Goal: Task Accomplishment & Management: Use online tool/utility

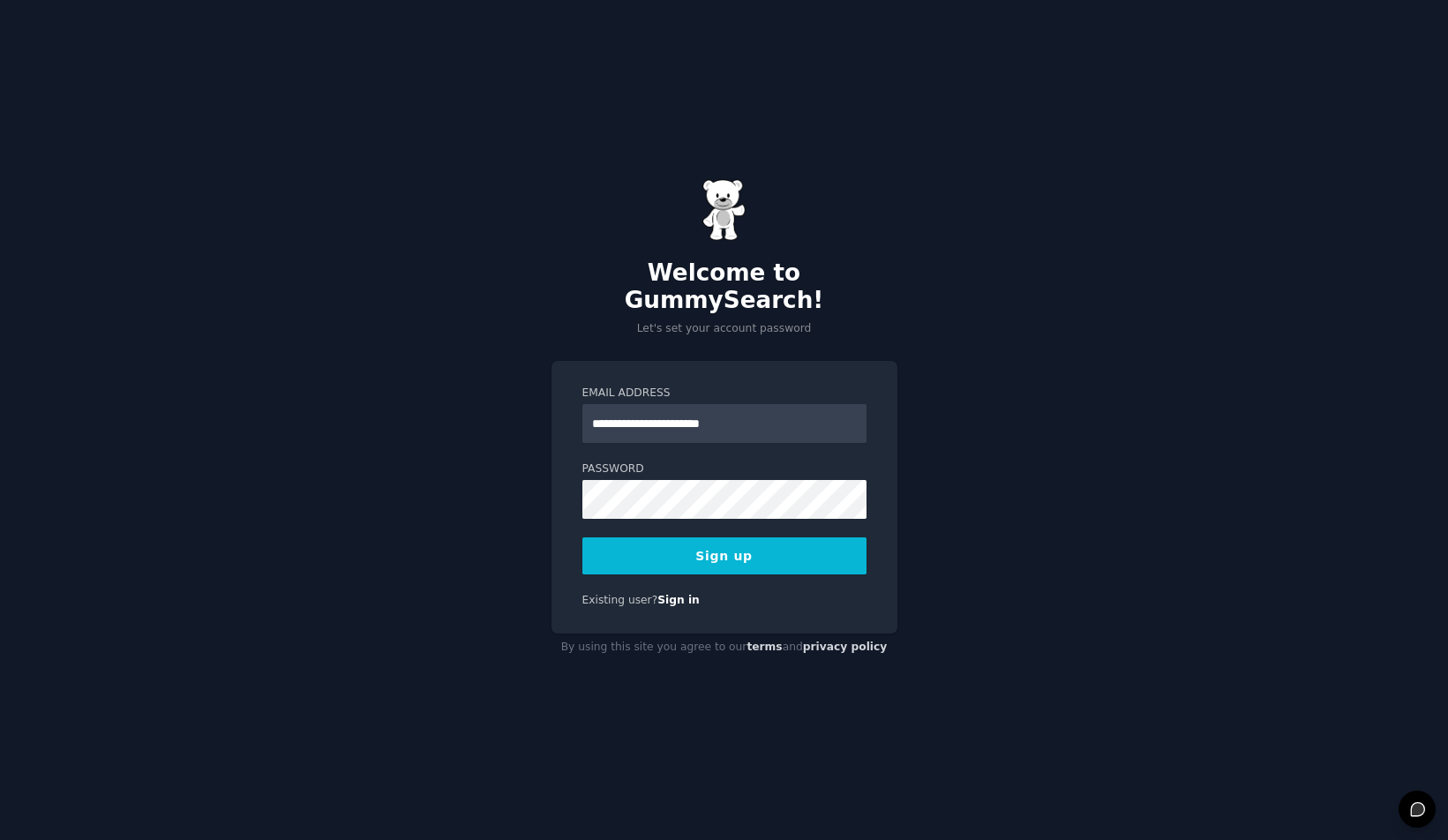
type input "**********"
click at [961, 614] on div "**********" at bounding box center [724, 420] width 1448 height 840
click at [688, 542] on button "Sign up" at bounding box center [724, 555] width 284 height 37
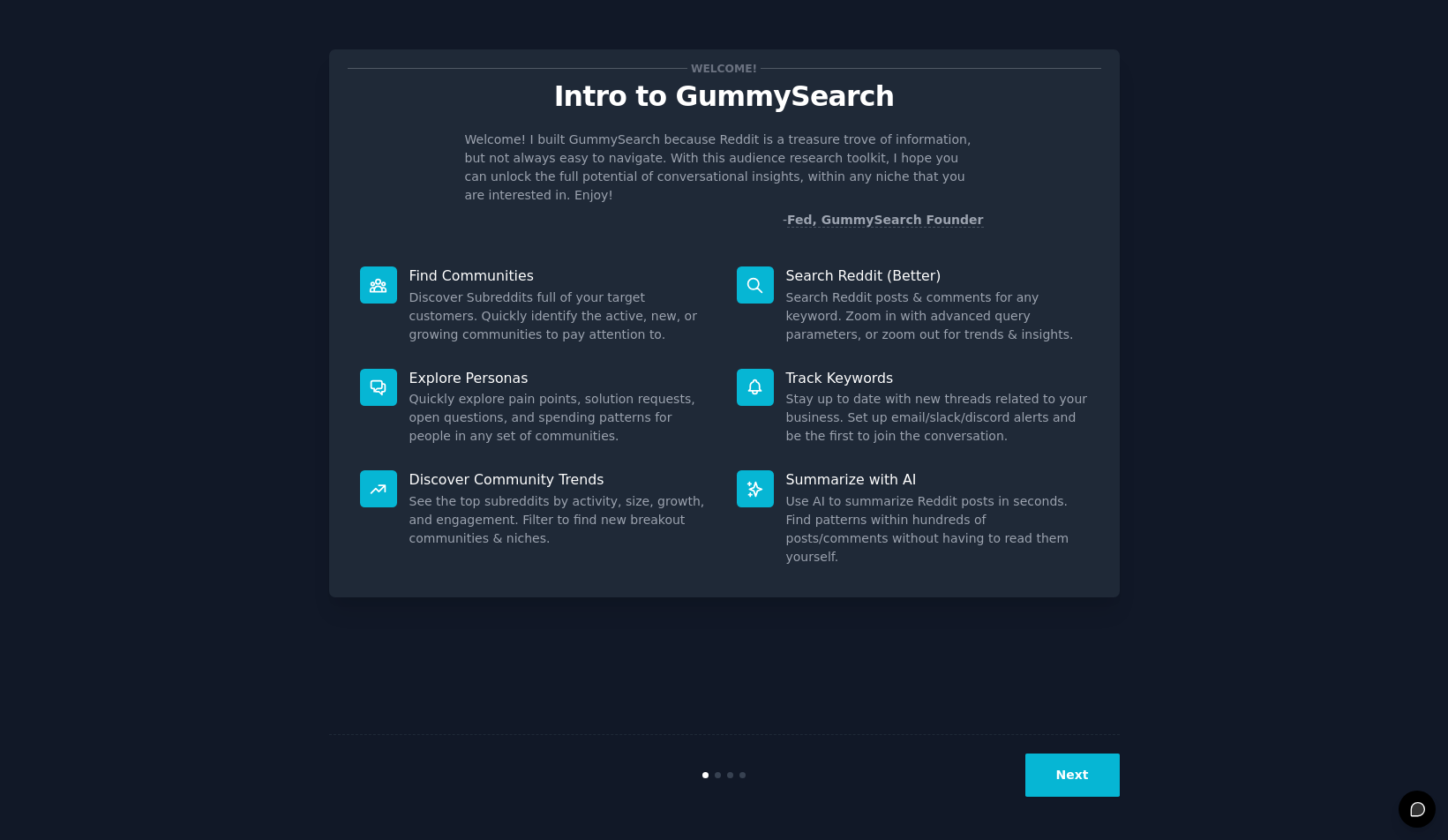
click at [1070, 777] on button "Next" at bounding box center [1072, 775] width 95 height 43
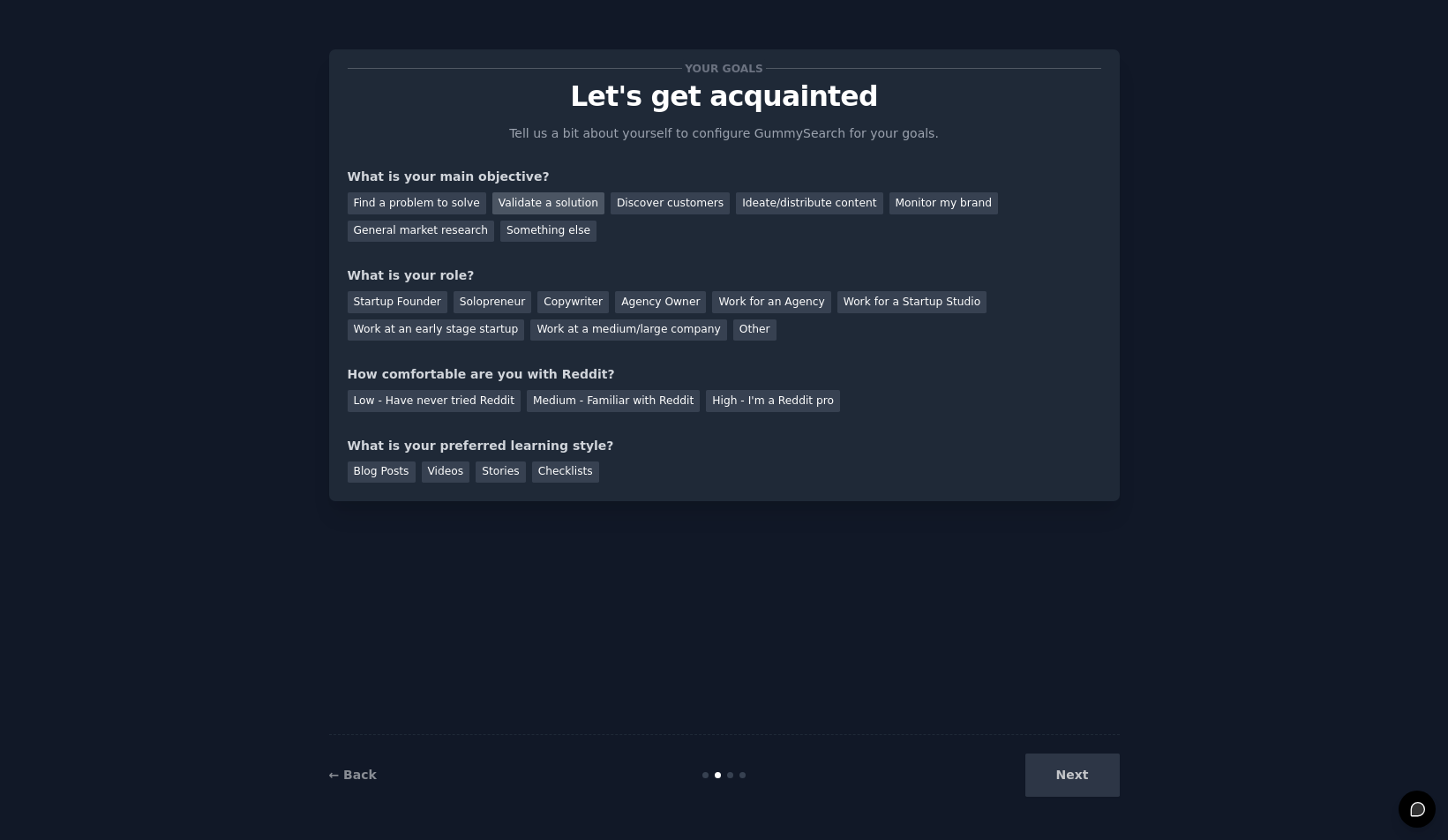
click at [541, 205] on div "Validate a solution" at bounding box center [548, 203] width 112 height 22
click at [454, 293] on div "Solopreneur" at bounding box center [492, 302] width 77 height 22
click at [488, 391] on div "Low - Have never tried Reddit" at bounding box center [434, 400] width 173 height 22
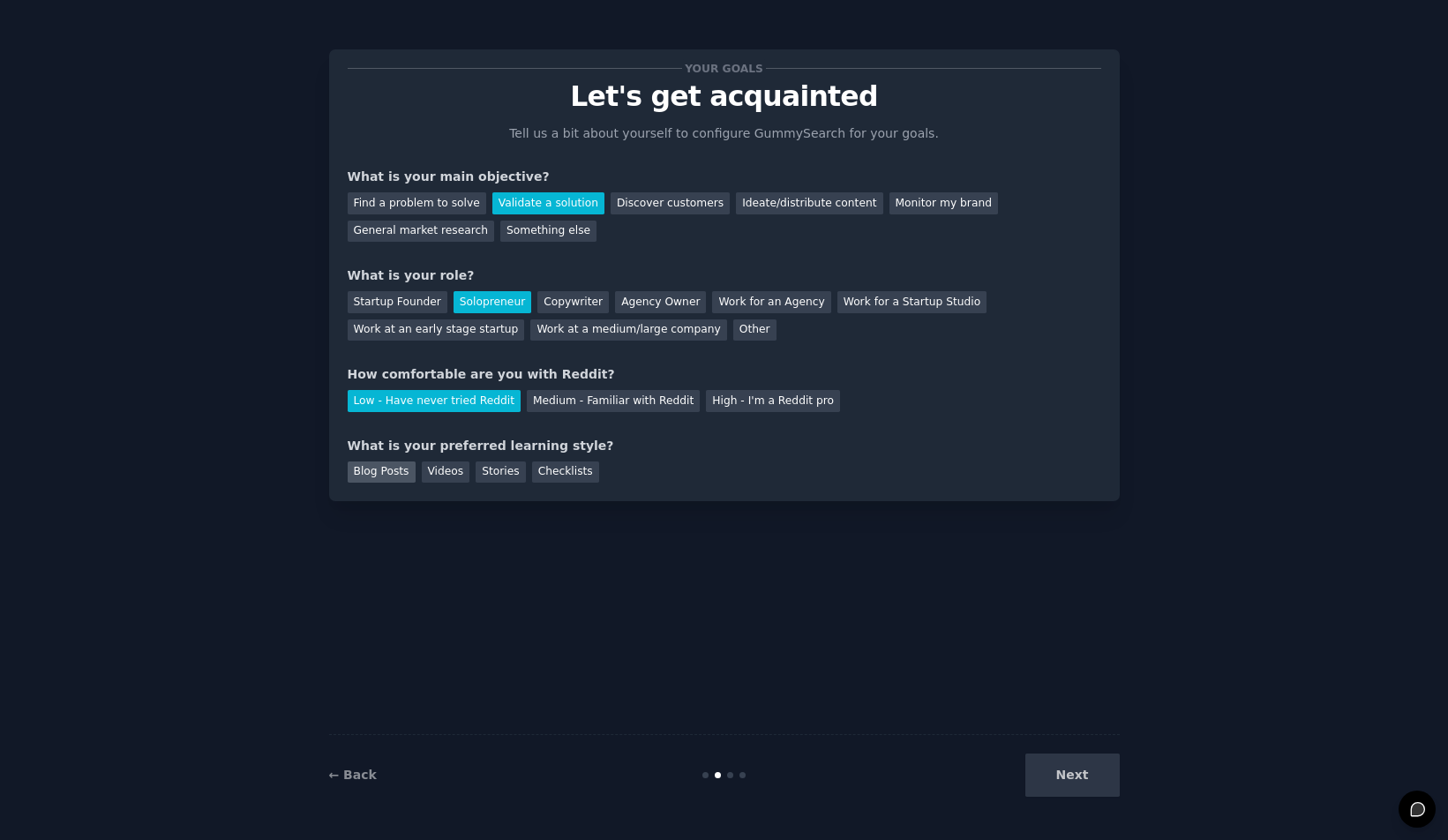
click at [403, 468] on div "Blog Posts" at bounding box center [381, 472] width 68 height 22
click at [433, 467] on div "Videos" at bounding box center [445, 472] width 49 height 22
click at [493, 471] on div "Stories" at bounding box center [501, 472] width 50 height 22
click at [400, 463] on div "Blog Posts" at bounding box center [381, 472] width 68 height 22
click at [1065, 772] on button "Next" at bounding box center [1072, 775] width 95 height 43
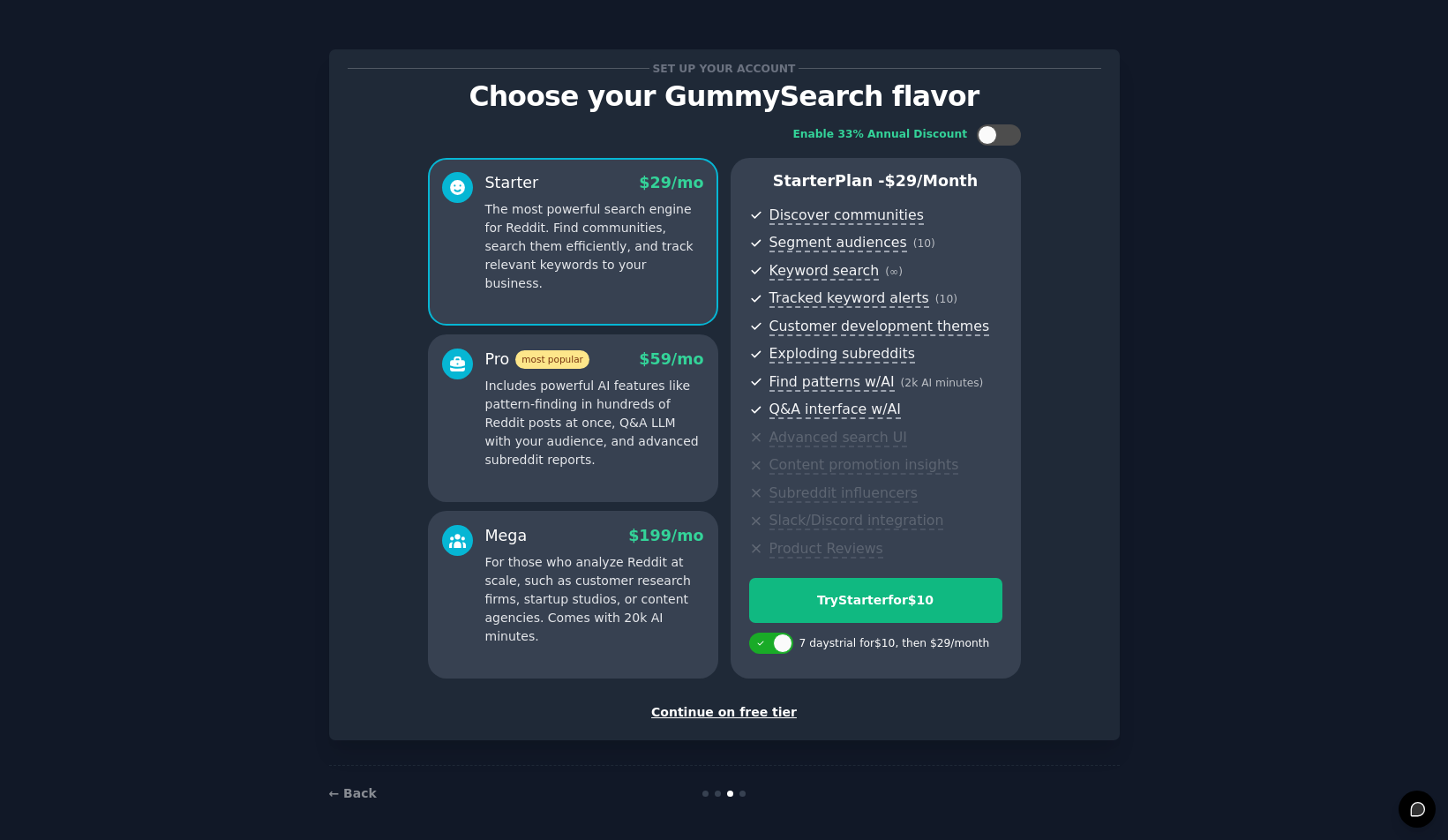
click at [771, 707] on div "Continue on free tier" at bounding box center [724, 712] width 754 height 18
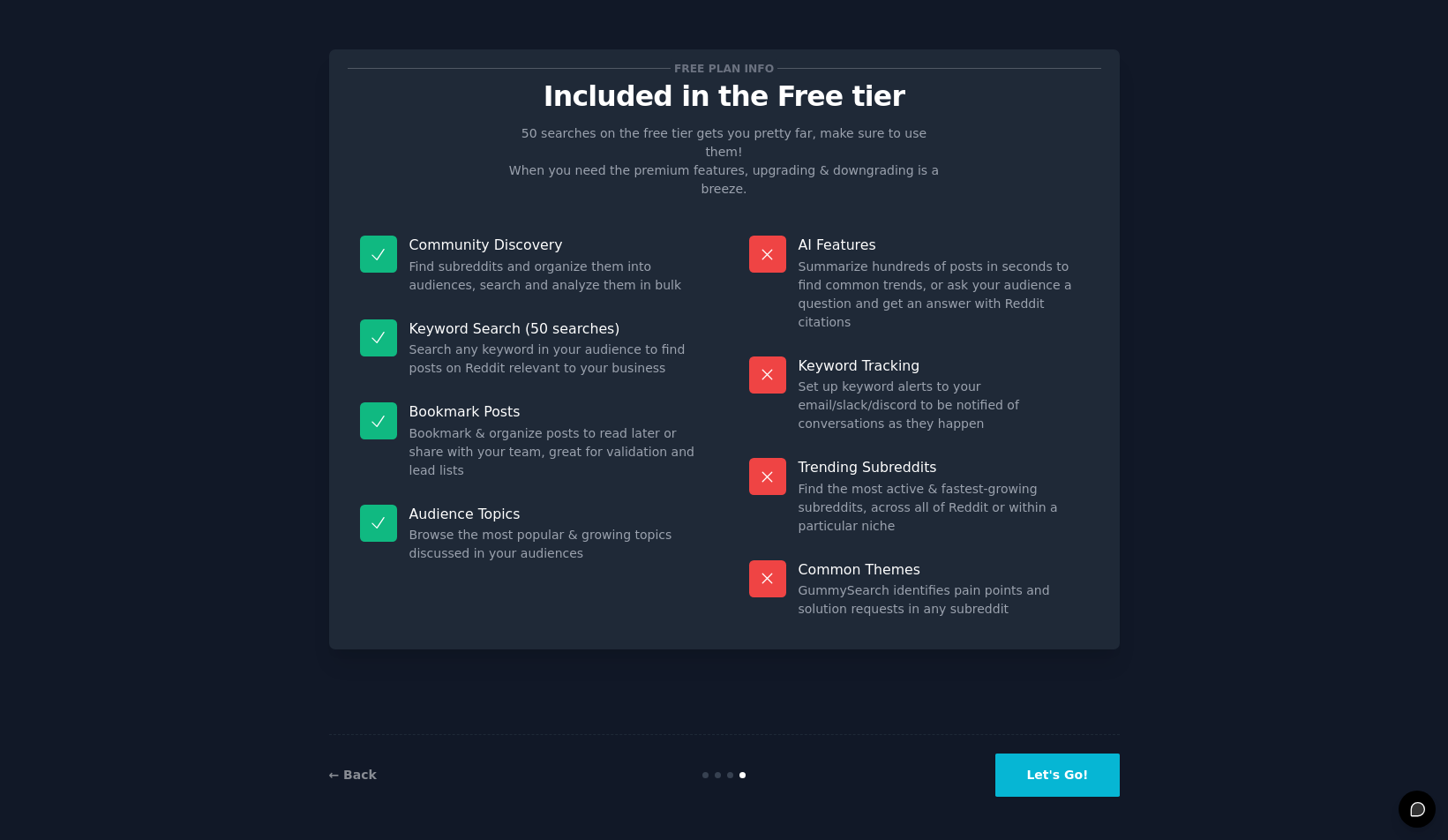
click at [1082, 786] on button "Let's Go!" at bounding box center [1056, 775] width 123 height 43
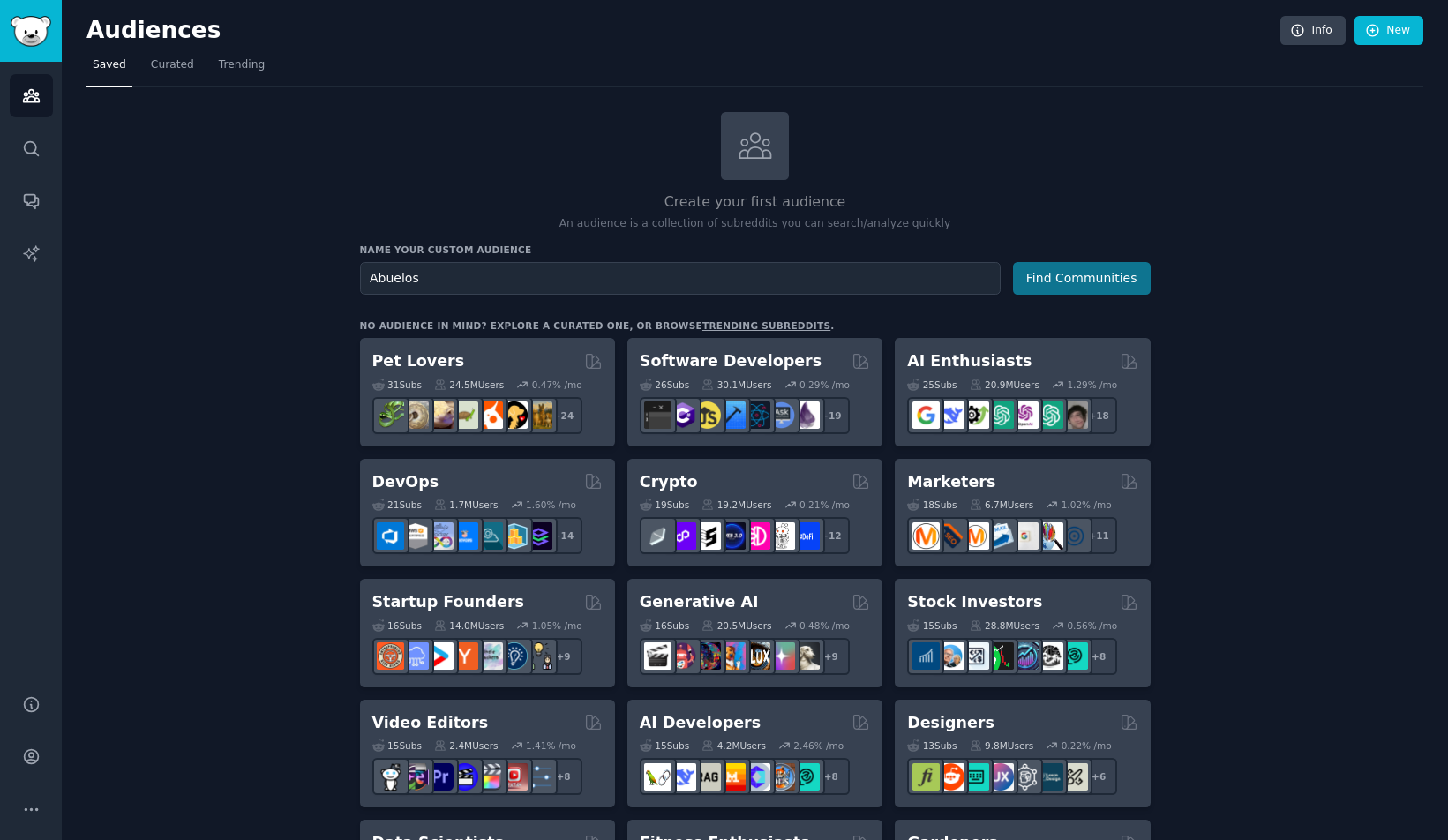
type input "Abuelos"
click at [1087, 270] on button "Find Communities" at bounding box center [1082, 278] width 138 height 32
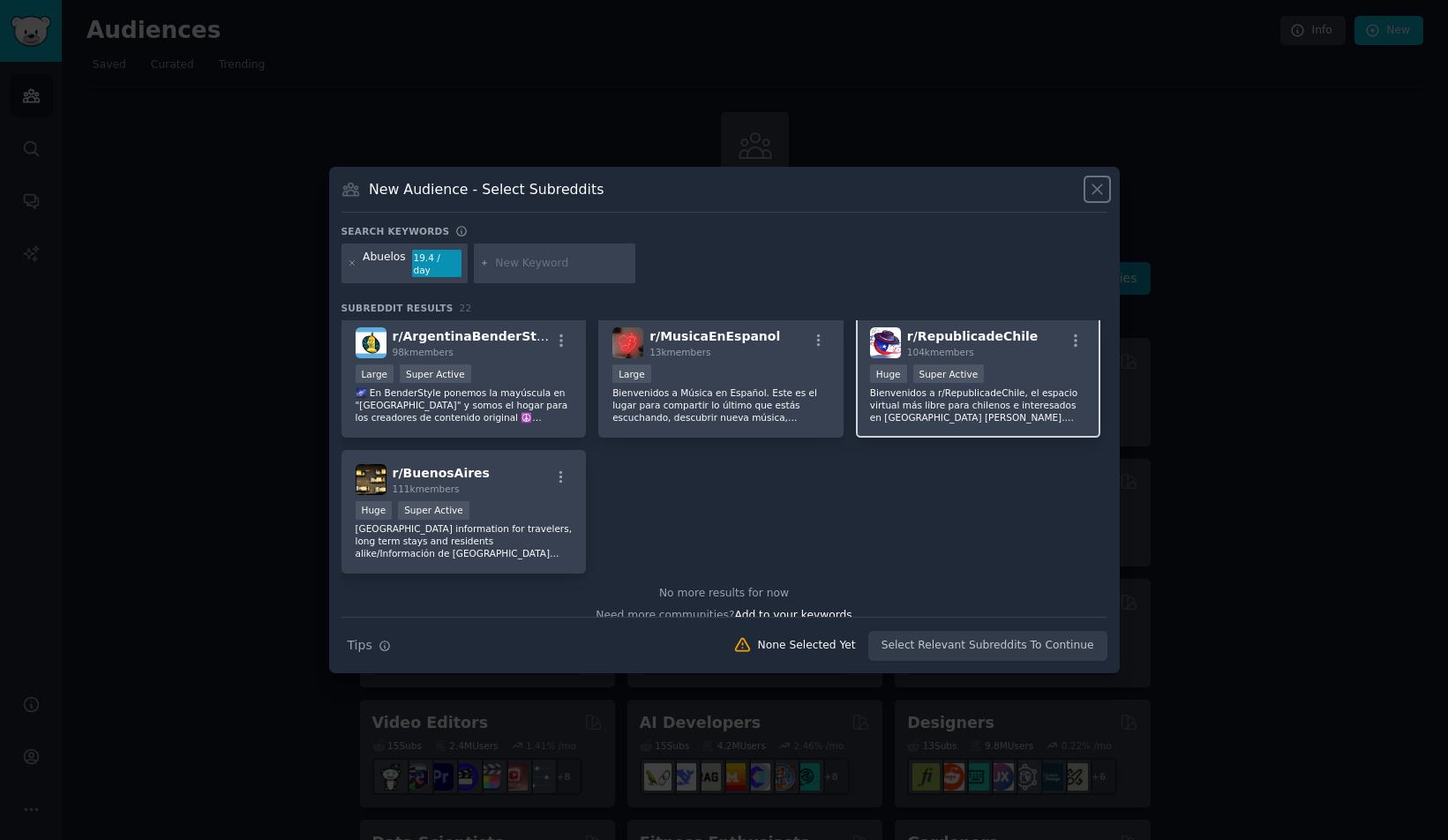
scroll to position [822, 0]
click at [911, 413] on p "Bienvenidos a r/RepublicadeChile, el espacio virtual más libre para chilenos e …" at bounding box center [978, 408] width 217 height 37
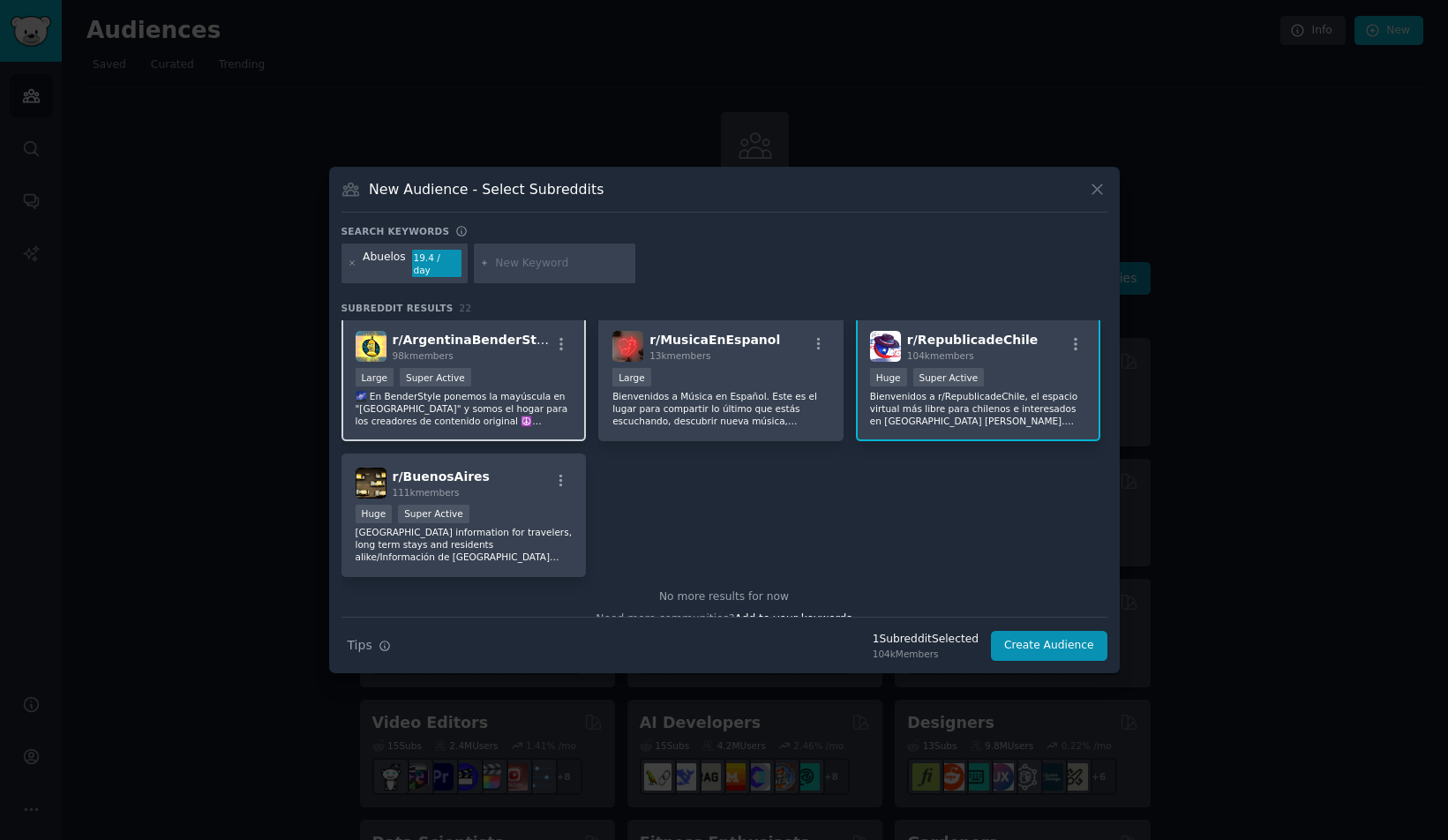
click at [492, 392] on p "🌌 En BenderStyle ponemos la mayúscula en "[GEOGRAPHIC_DATA]" y somos el hogar p…" at bounding box center [464, 408] width 217 height 37
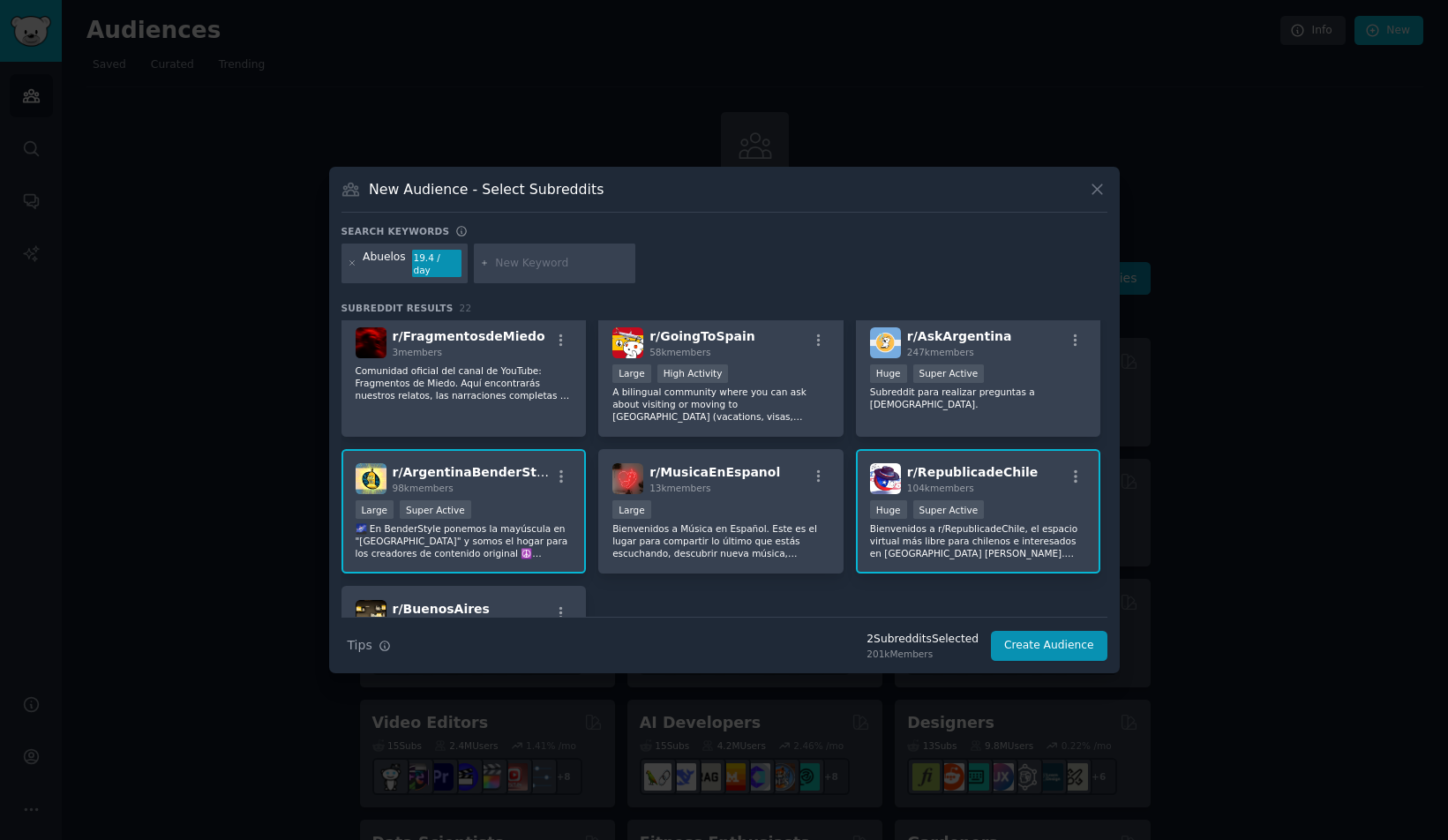
scroll to position [366, 0]
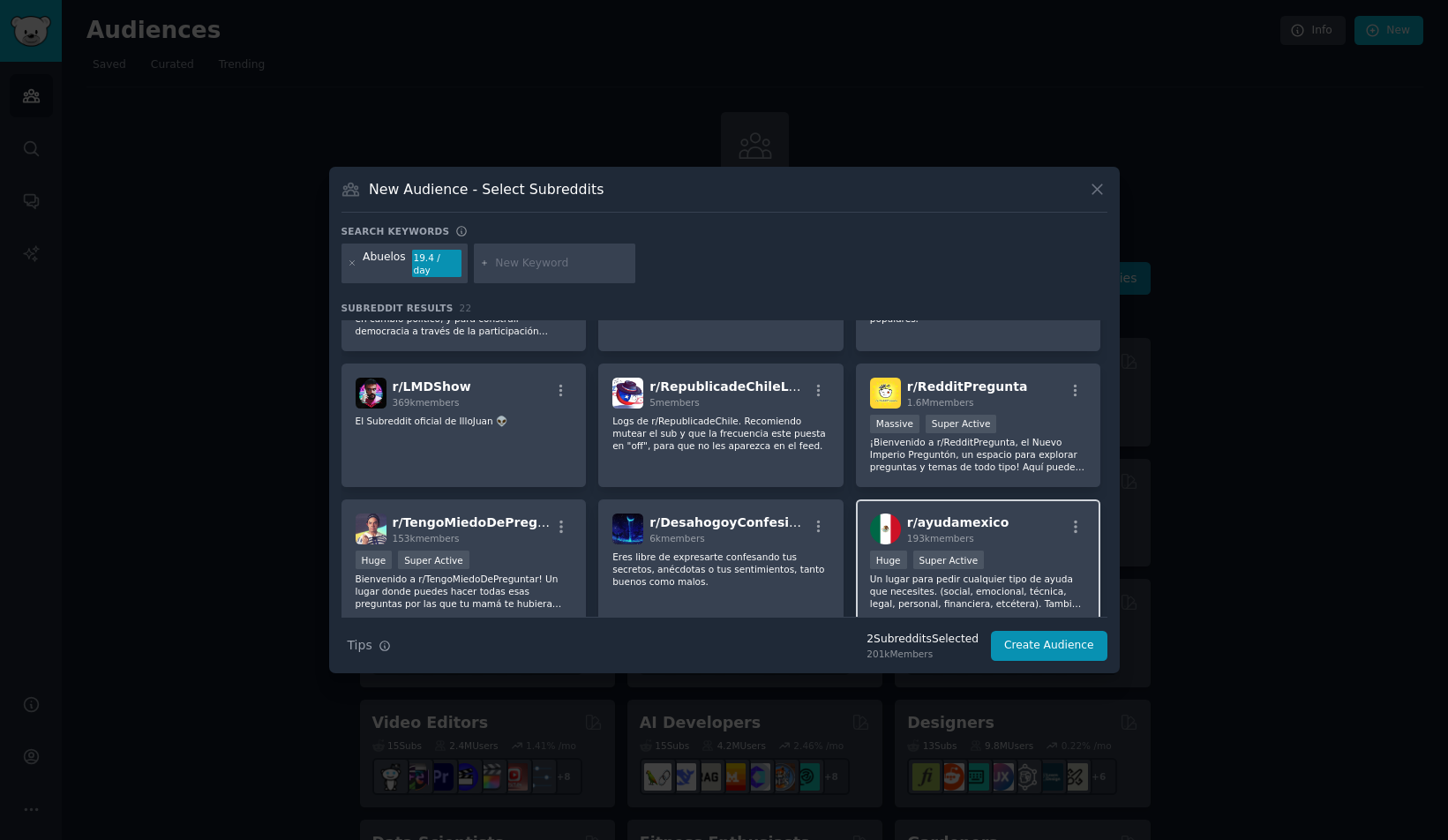
click at [1043, 537] on div "r/ ayudamexico 193k members" at bounding box center [978, 528] width 217 height 31
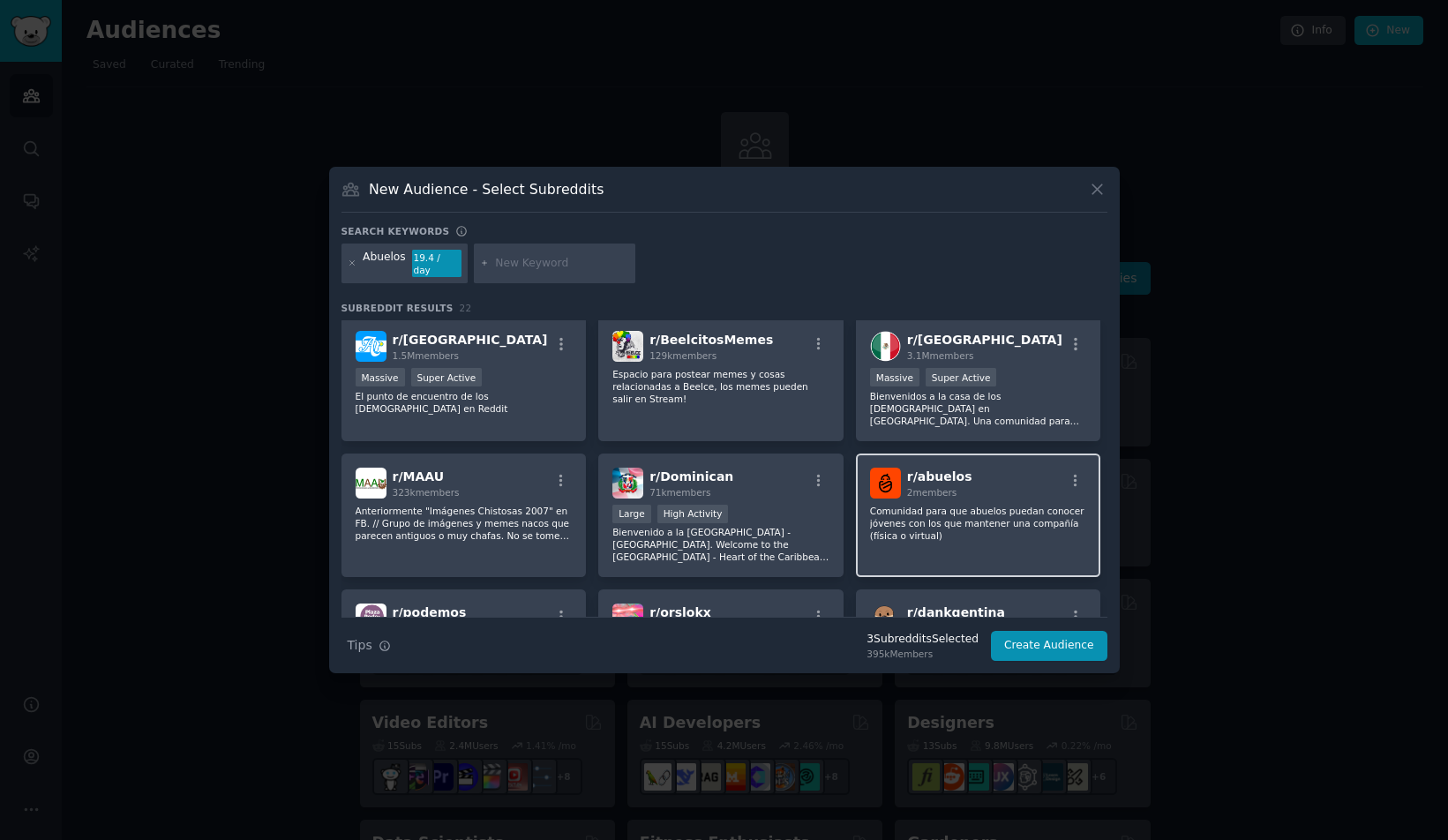
scroll to position [0, 0]
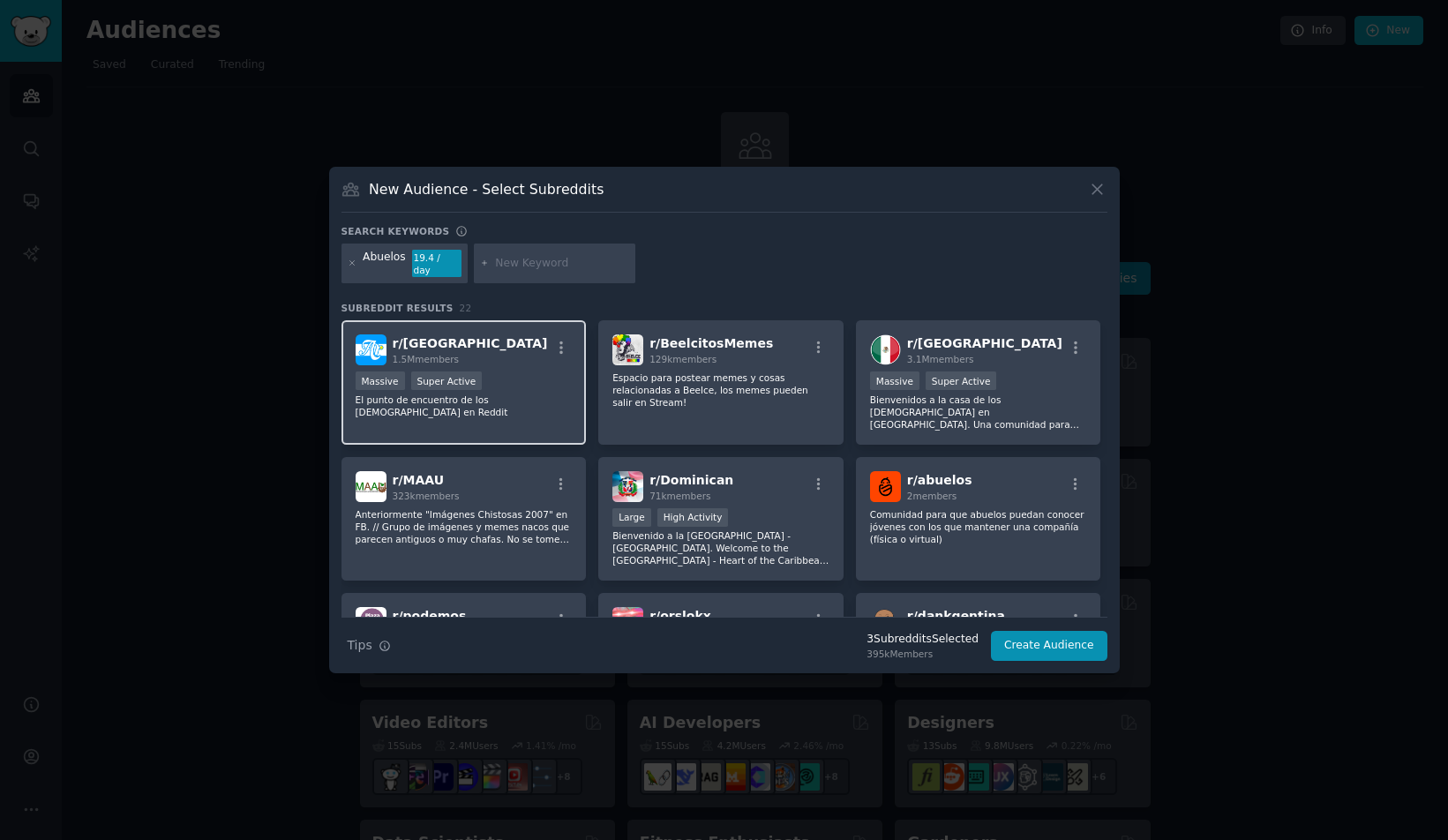
click at [504, 398] on p "El punto de encuentro de los [DEMOGRAPHIC_DATA] en Reddit" at bounding box center [464, 406] width 217 height 25
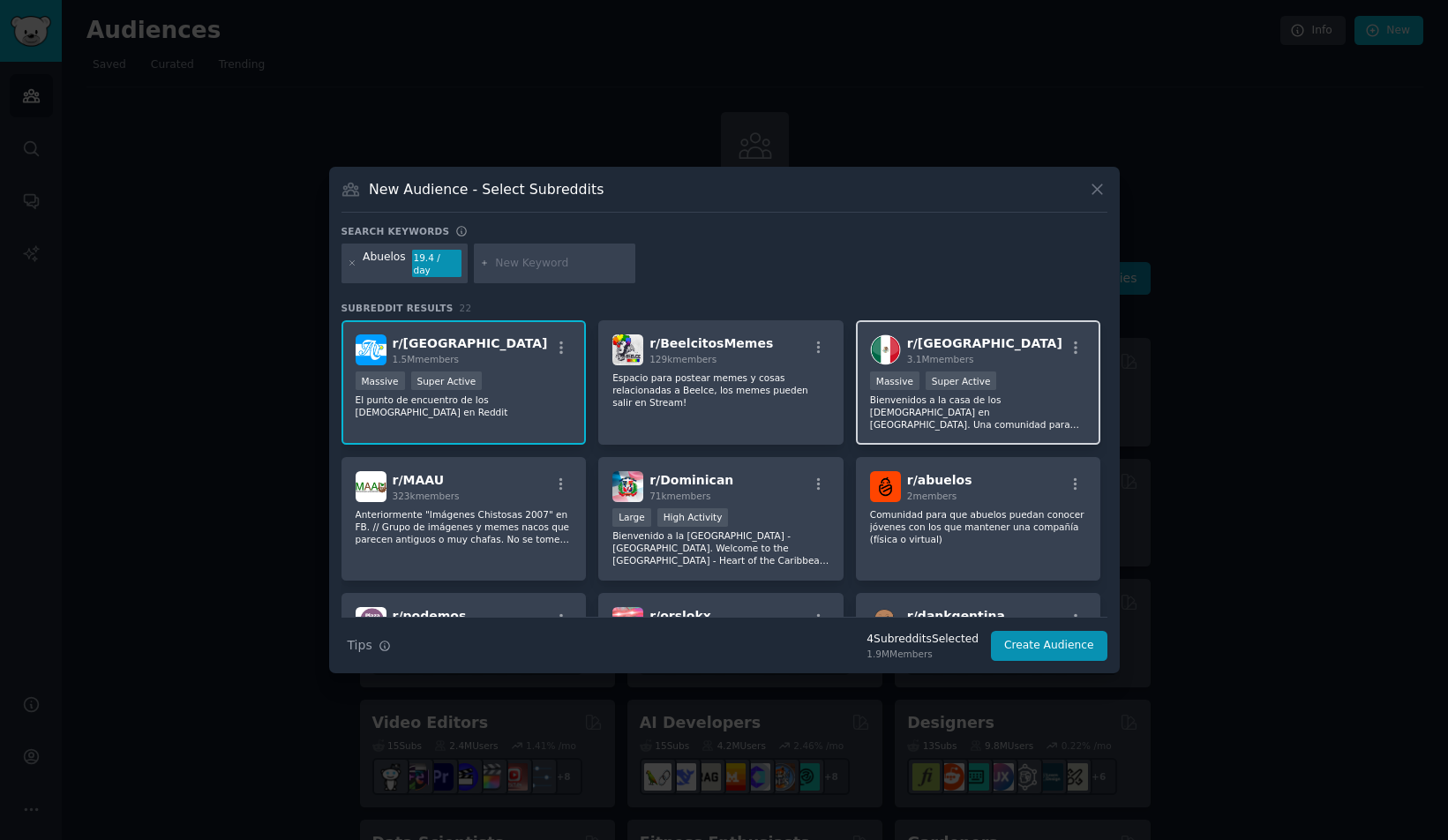
click at [1035, 401] on p "Bienvenidos a la casa de los [DEMOGRAPHIC_DATA] en [GEOGRAPHIC_DATA]. Una comun…" at bounding box center [978, 412] width 217 height 37
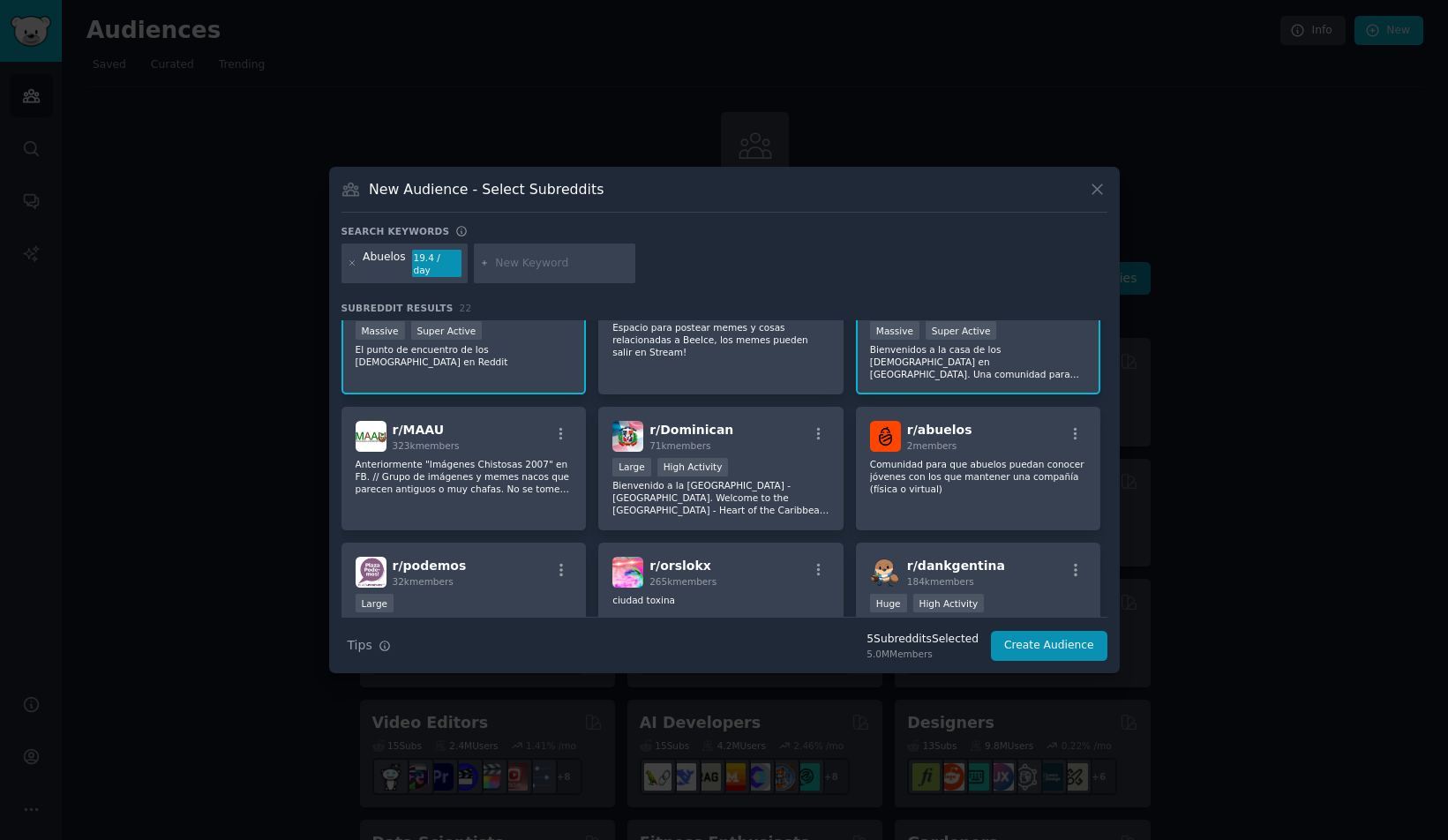
scroll to position [143, 0]
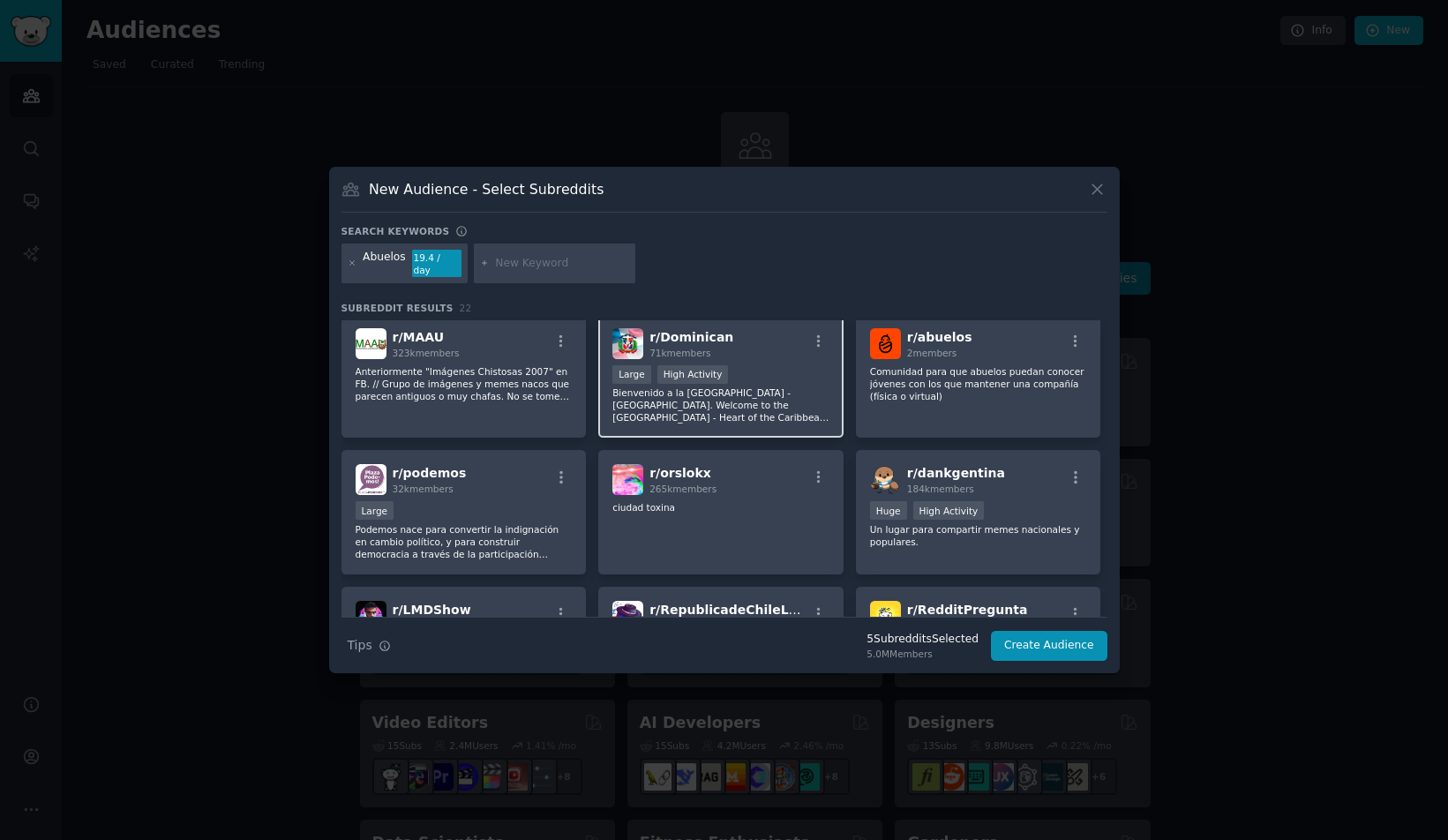
click at [766, 386] on p "Bienvenido a la [GEOGRAPHIC_DATA] - [GEOGRAPHIC_DATA]. Welcome to the [GEOGRAPH…" at bounding box center [721, 404] width 217 height 37
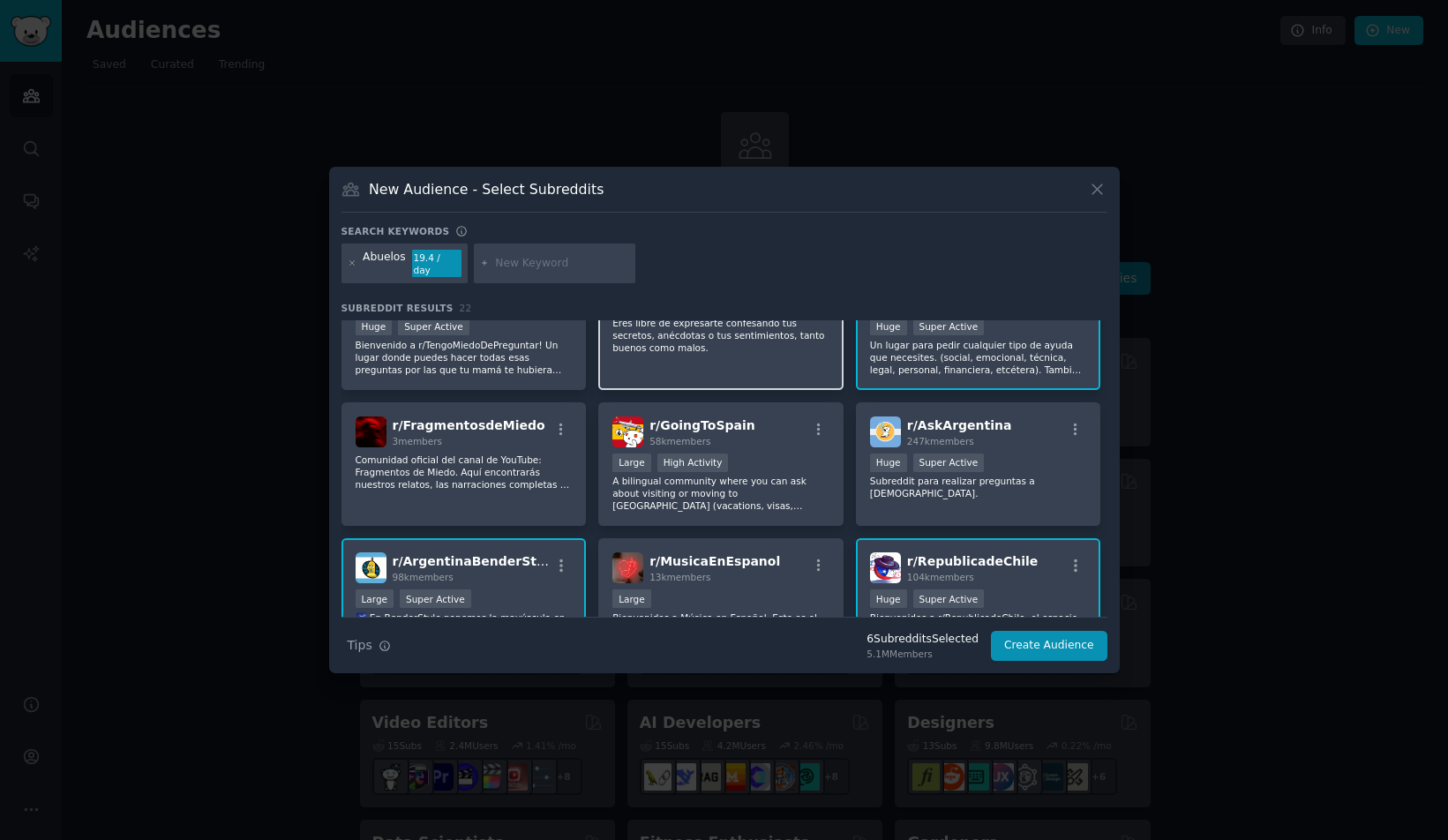
scroll to position [604, 0]
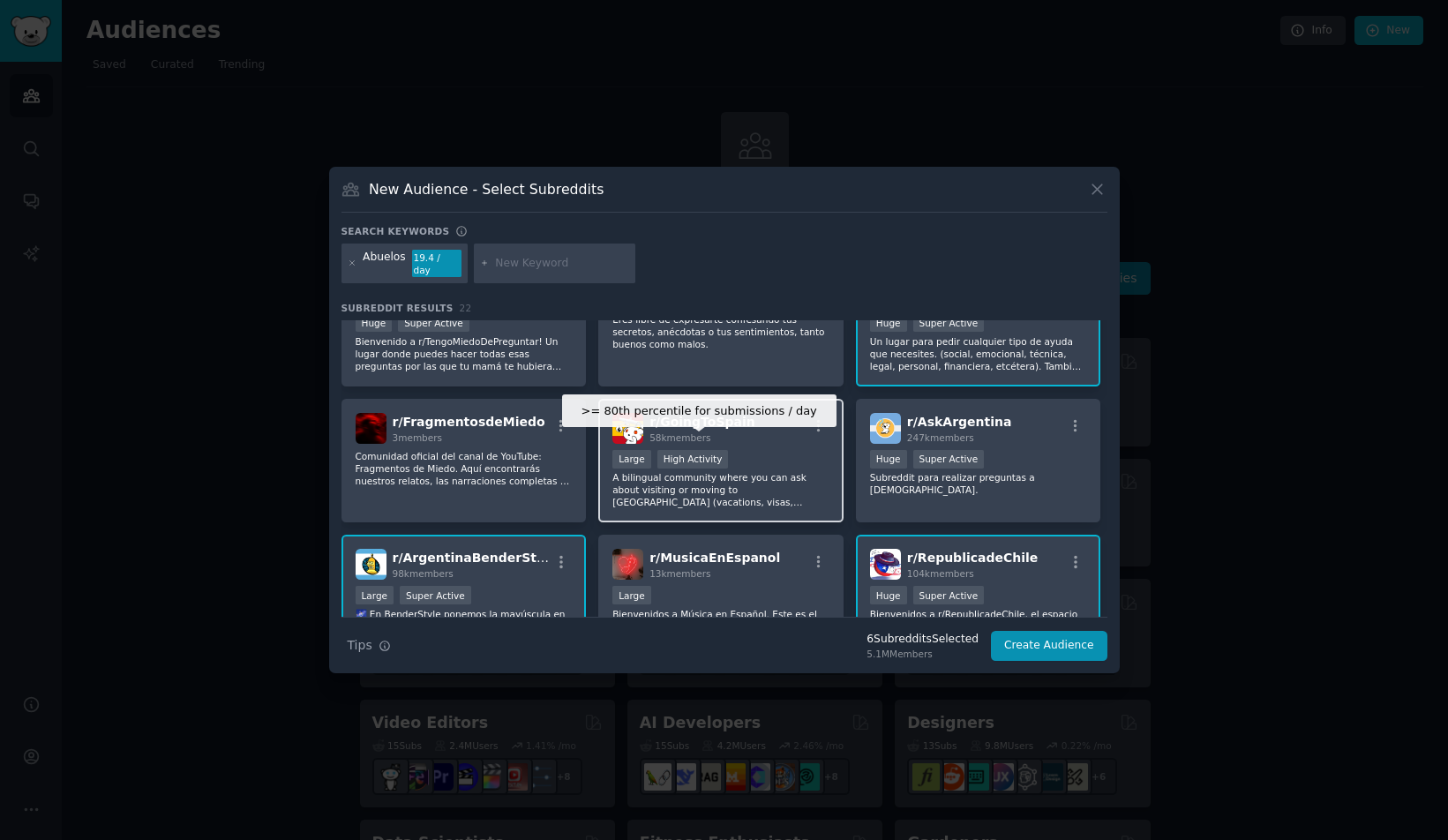
click at [711, 463] on div ">= 80th percentile for submissions / day Large High Activity" at bounding box center [721, 461] width 217 height 22
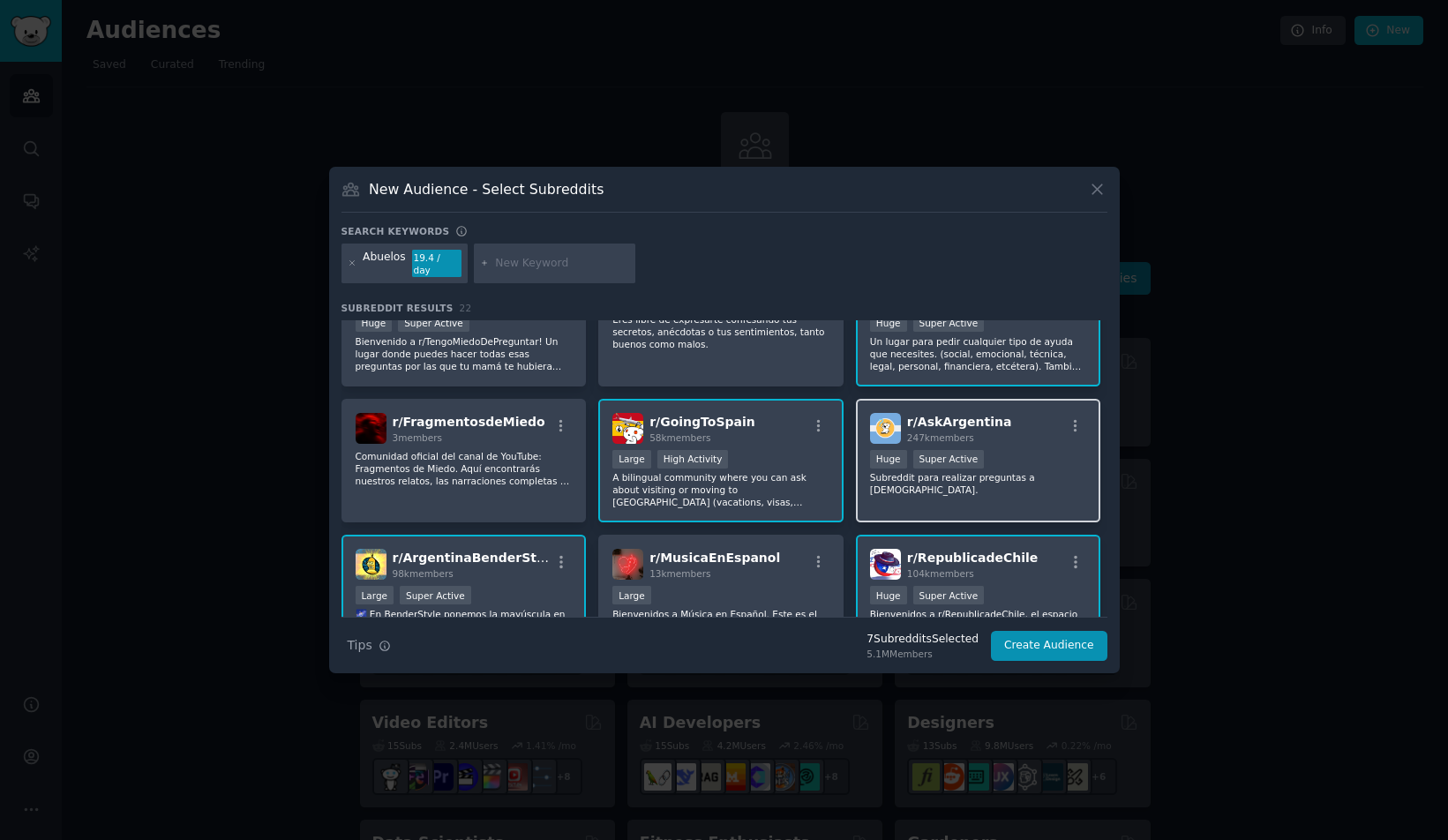
click at [1011, 498] on div "r/ AskArgentina 247k members Huge Super Active Subreddit para realizar pregunta…" at bounding box center [979, 461] width 246 height 124
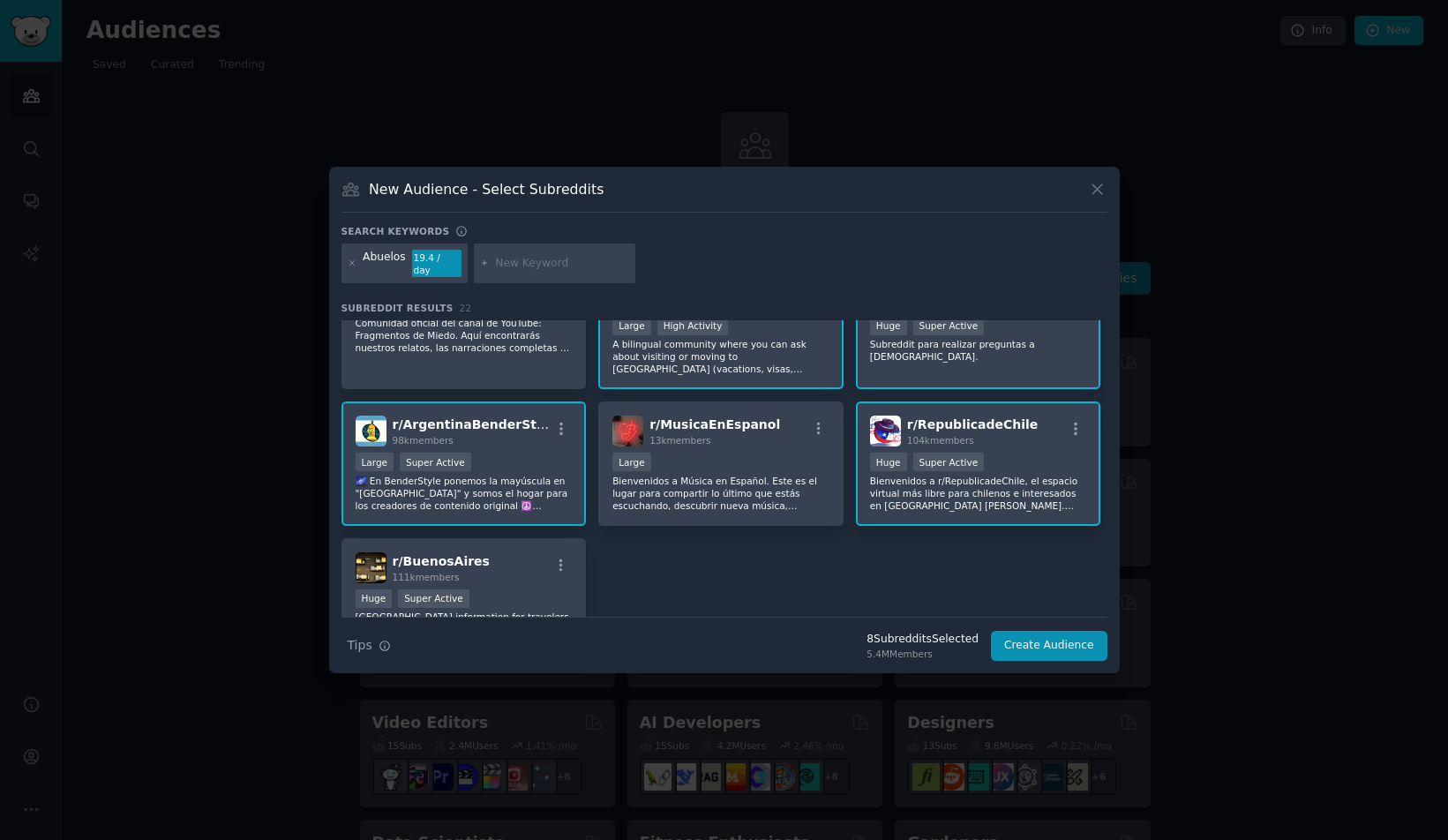
scroll to position [843, 0]
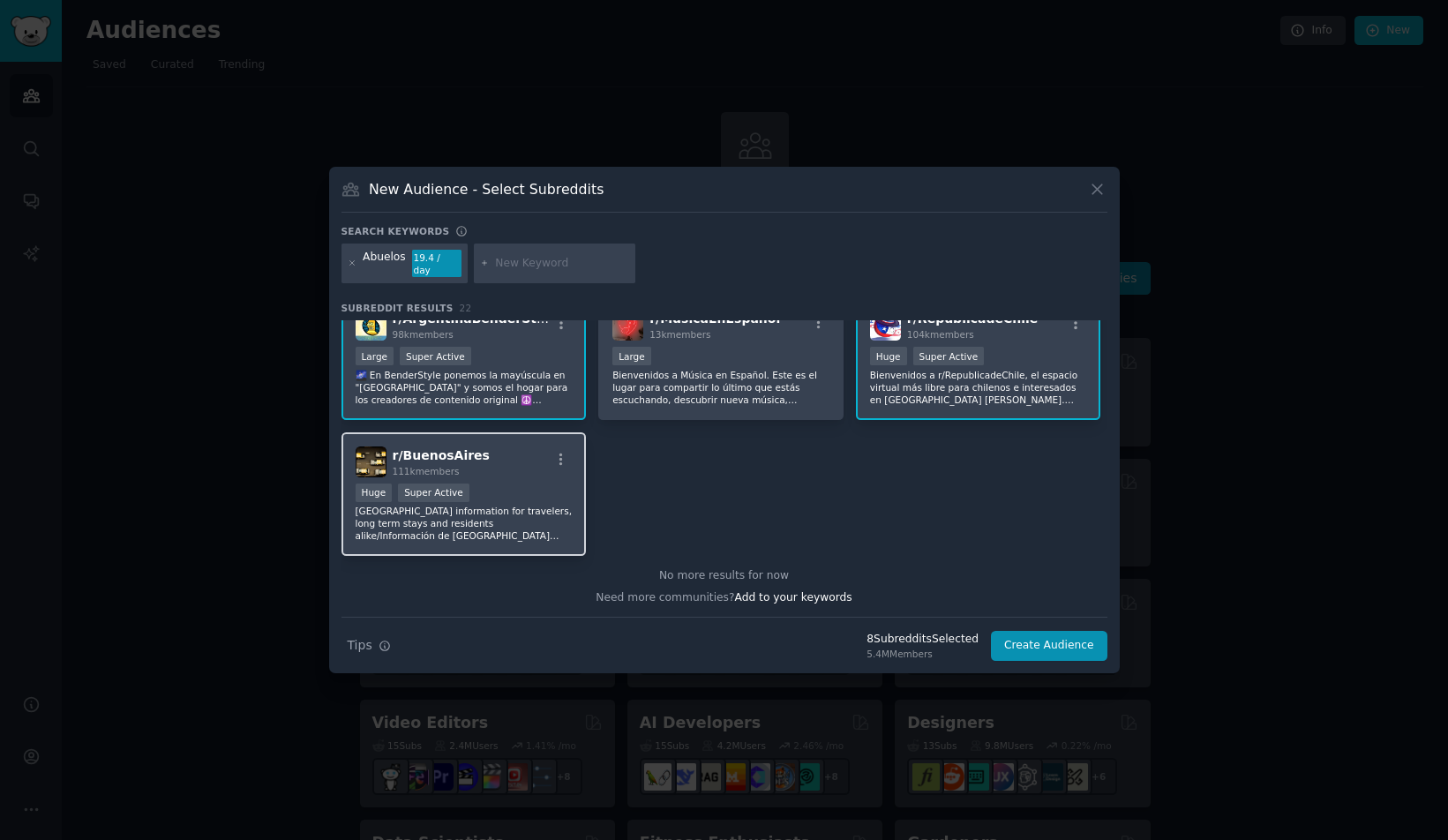
click at [535, 459] on div "r/ BuenosAires 111k members" at bounding box center [464, 462] width 217 height 31
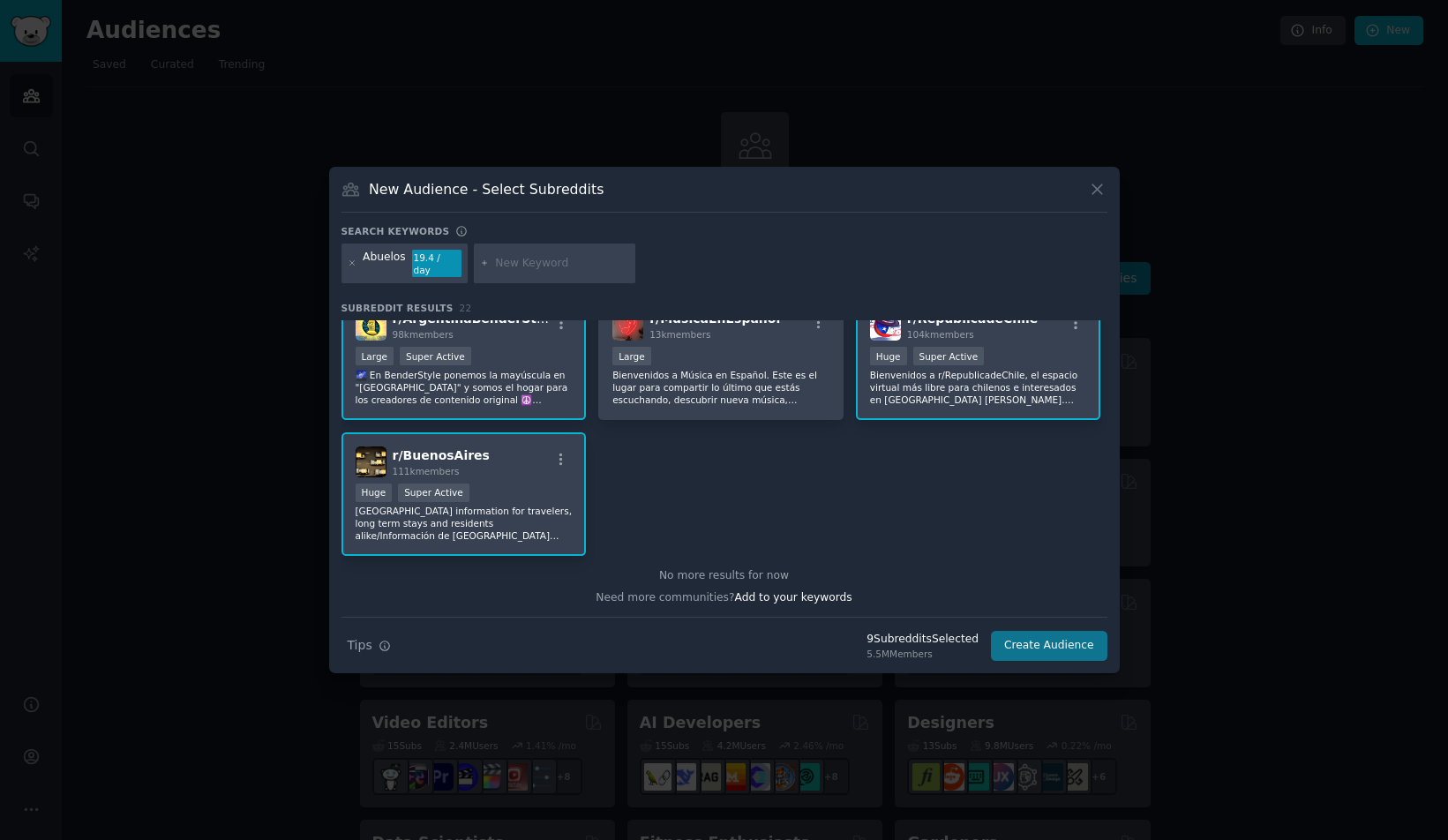
click at [1070, 645] on button "Create Audience" at bounding box center [1049, 645] width 117 height 30
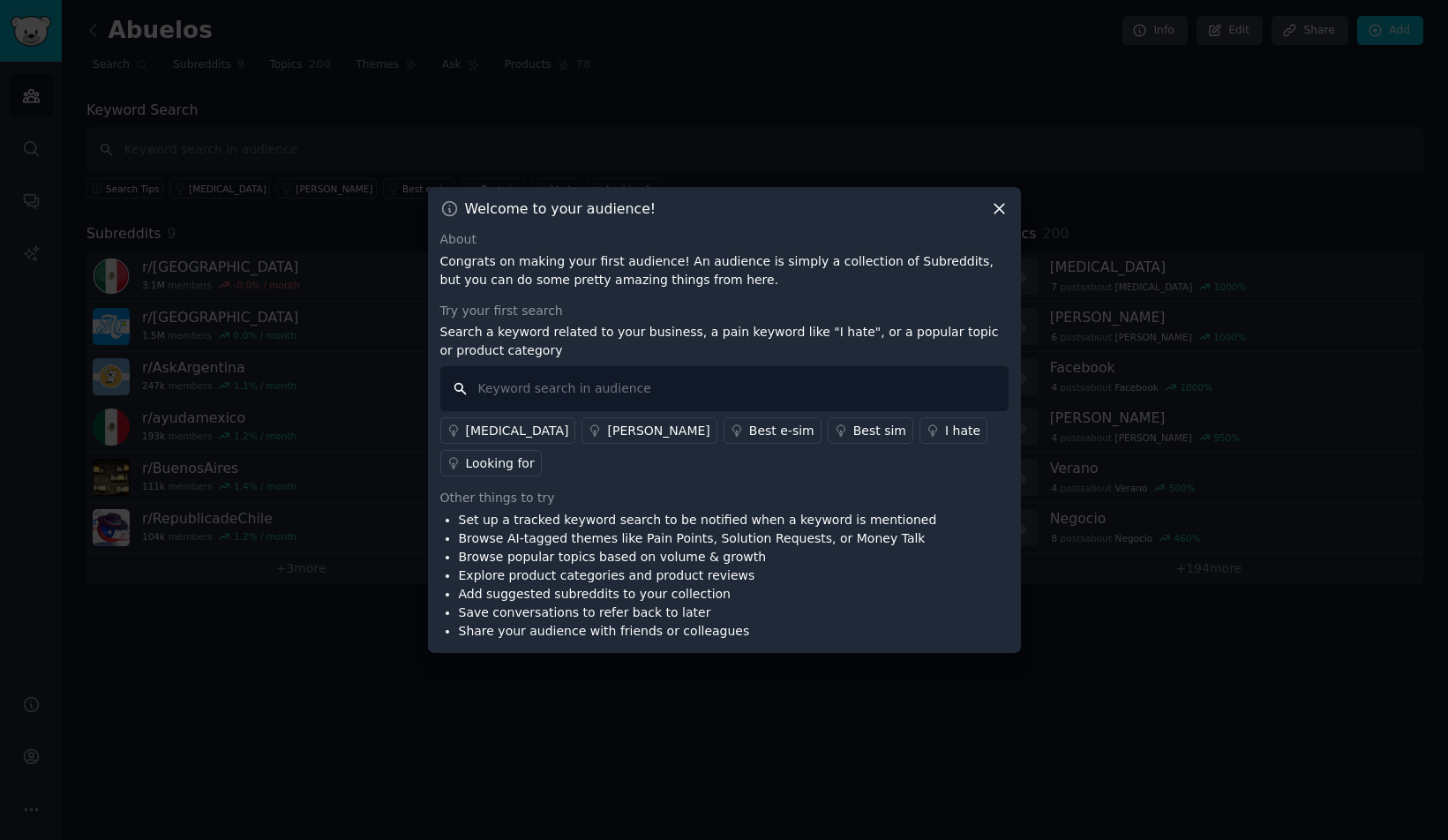
click at [647, 407] on input "text" at bounding box center [724, 388] width 569 height 45
type input "abuelos"
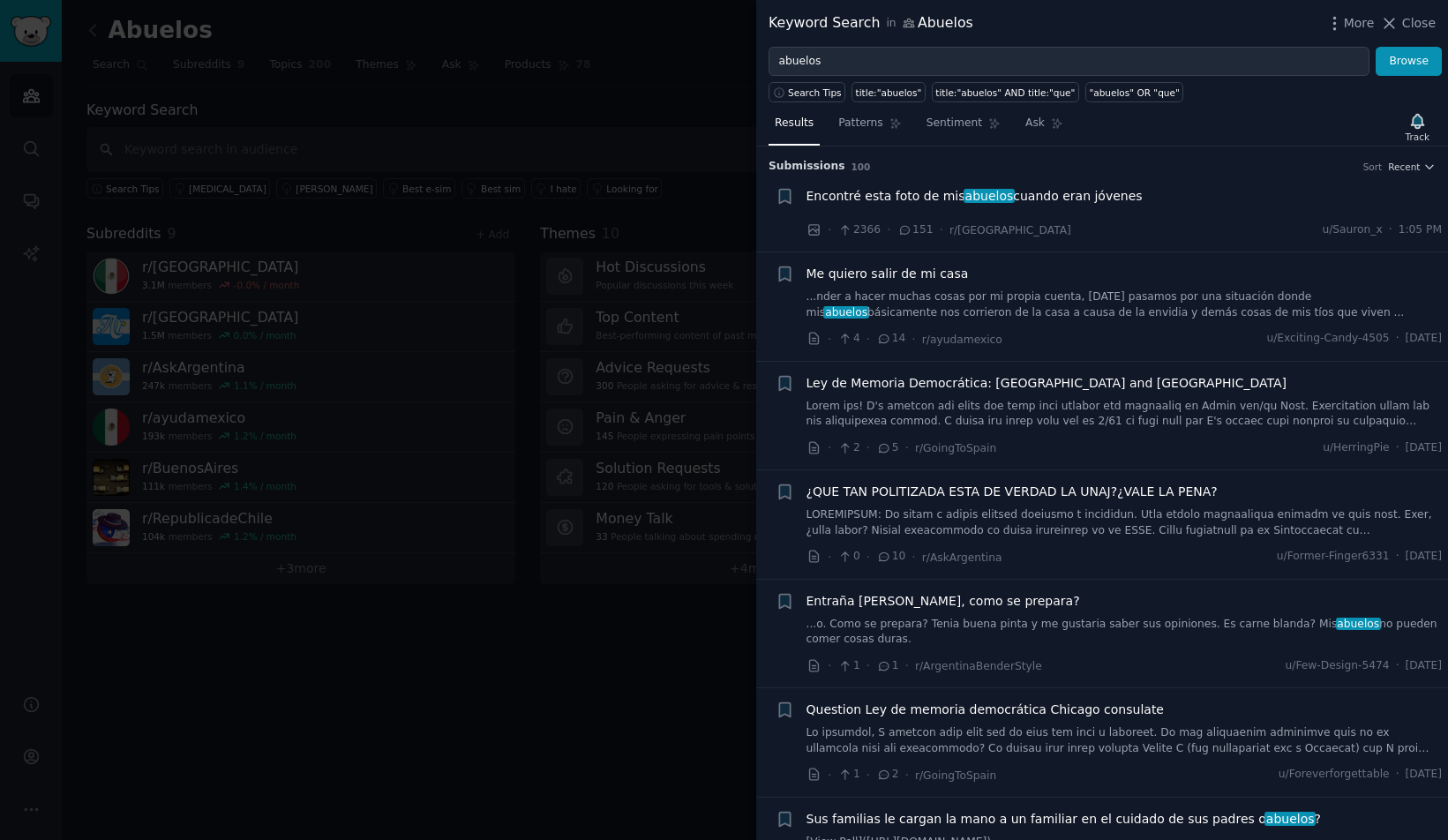
click at [1053, 305] on link "...nder a hacer muchas cosas por mi propia cuenta, [DATE] pasamos por una situa…" at bounding box center [1125, 305] width 637 height 31
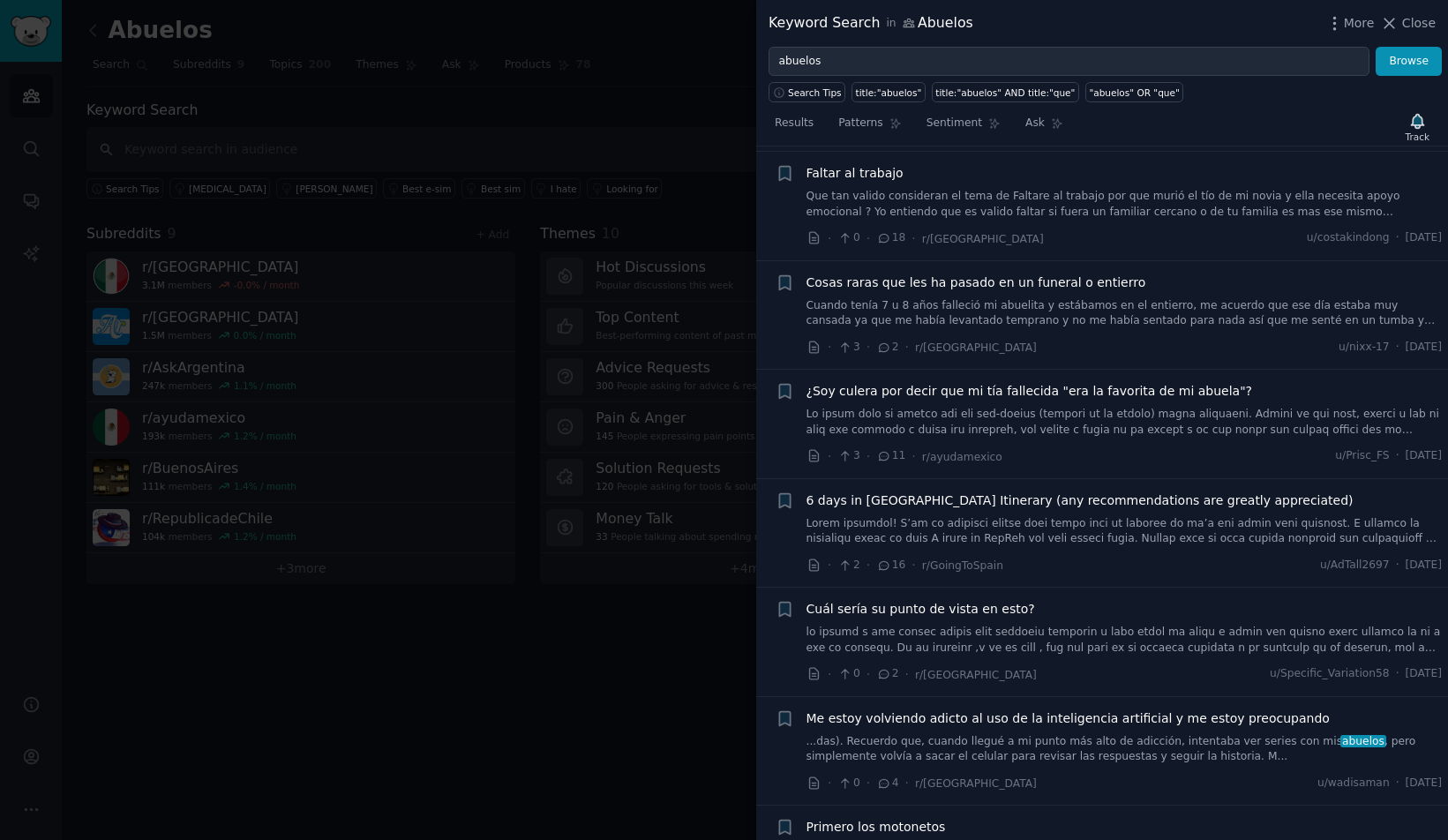
scroll to position [2826, 0]
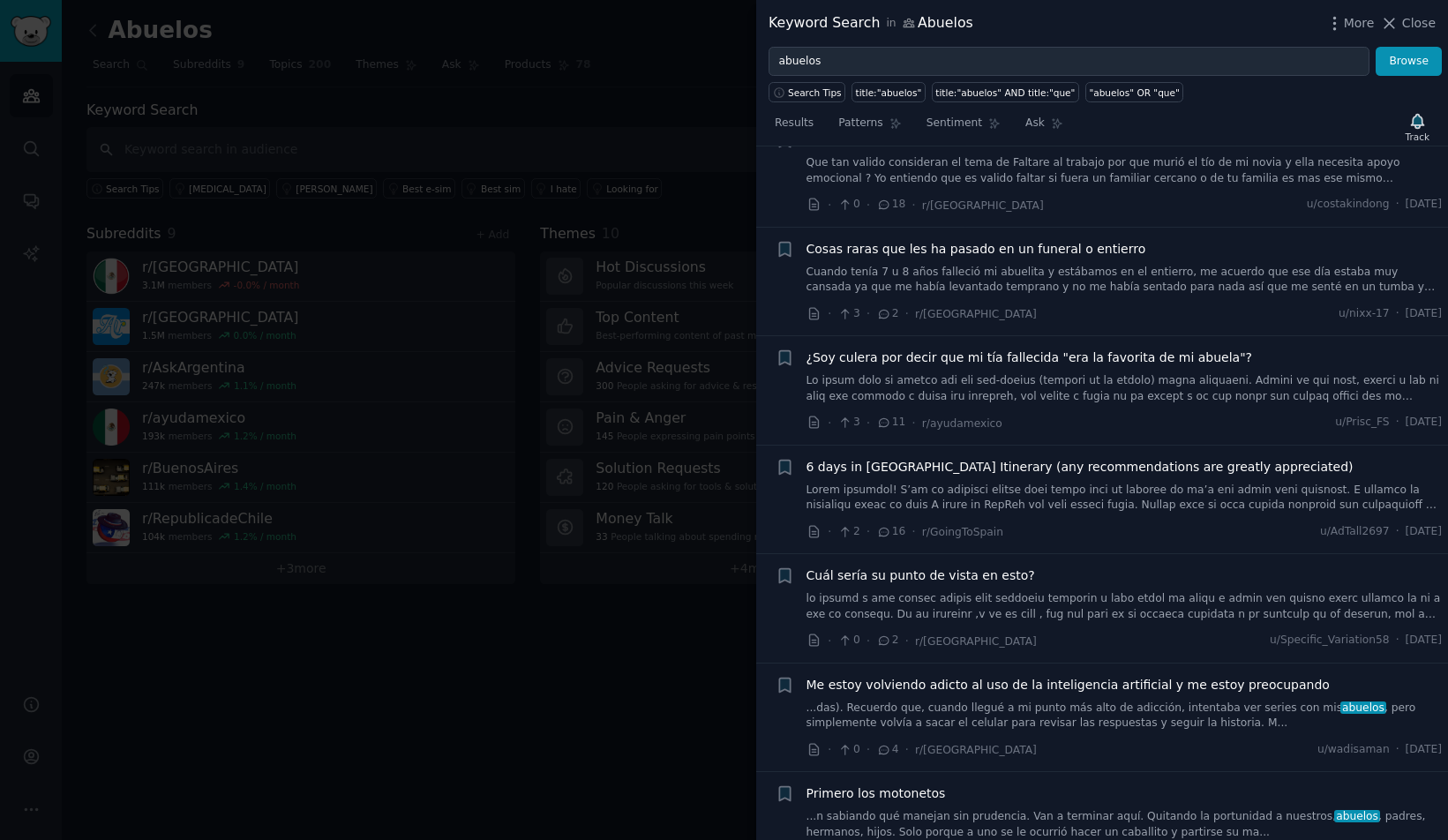
click at [1135, 676] on span "Me estoy volviendo adicto al uso de la inteligencia artificial y me estoy preoc…" at bounding box center [1069, 684] width 524 height 18
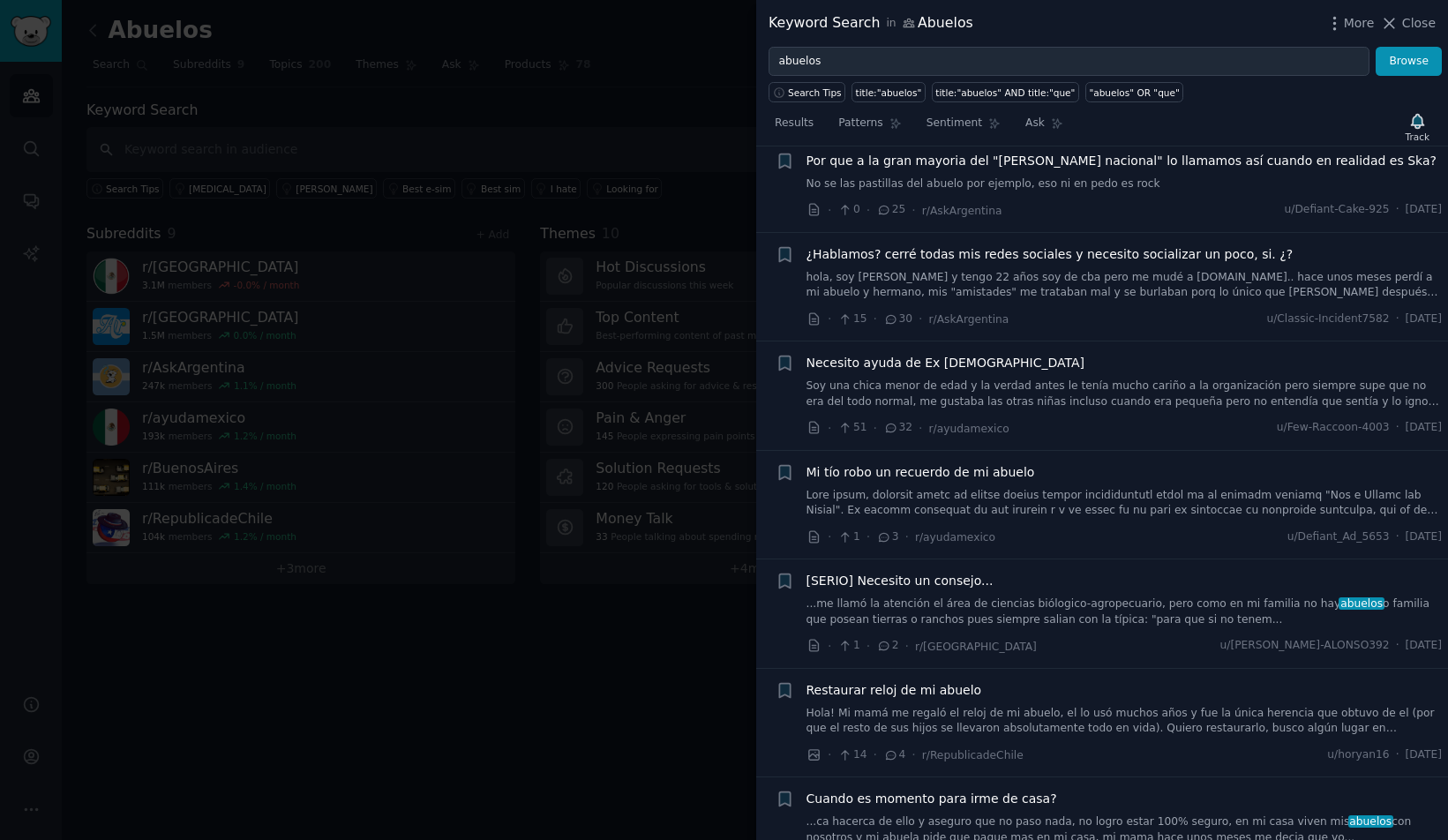
scroll to position [5008, 0]
click at [1353, 485] on link at bounding box center [1125, 500] width 637 height 31
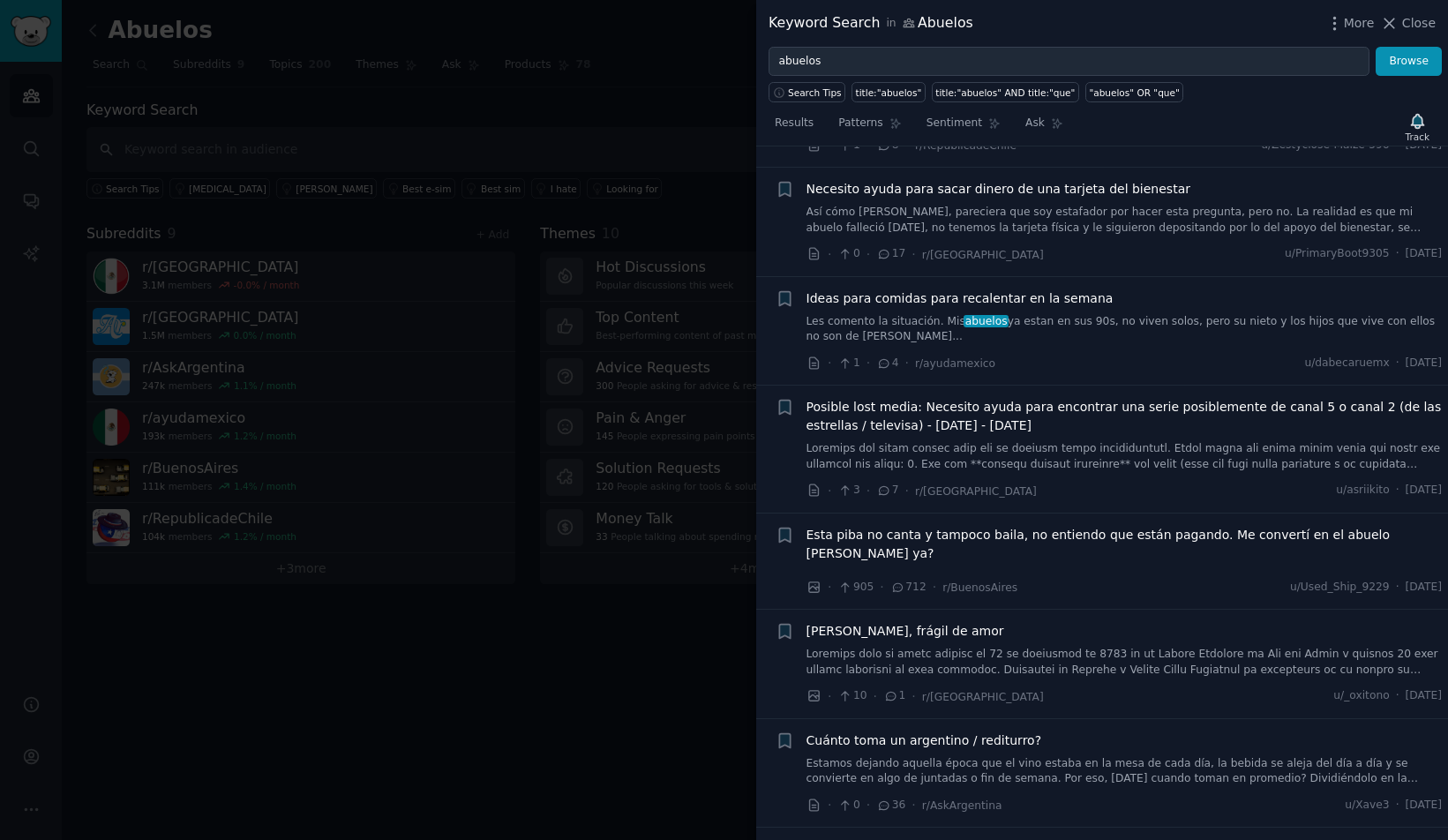
scroll to position [6452, 0]
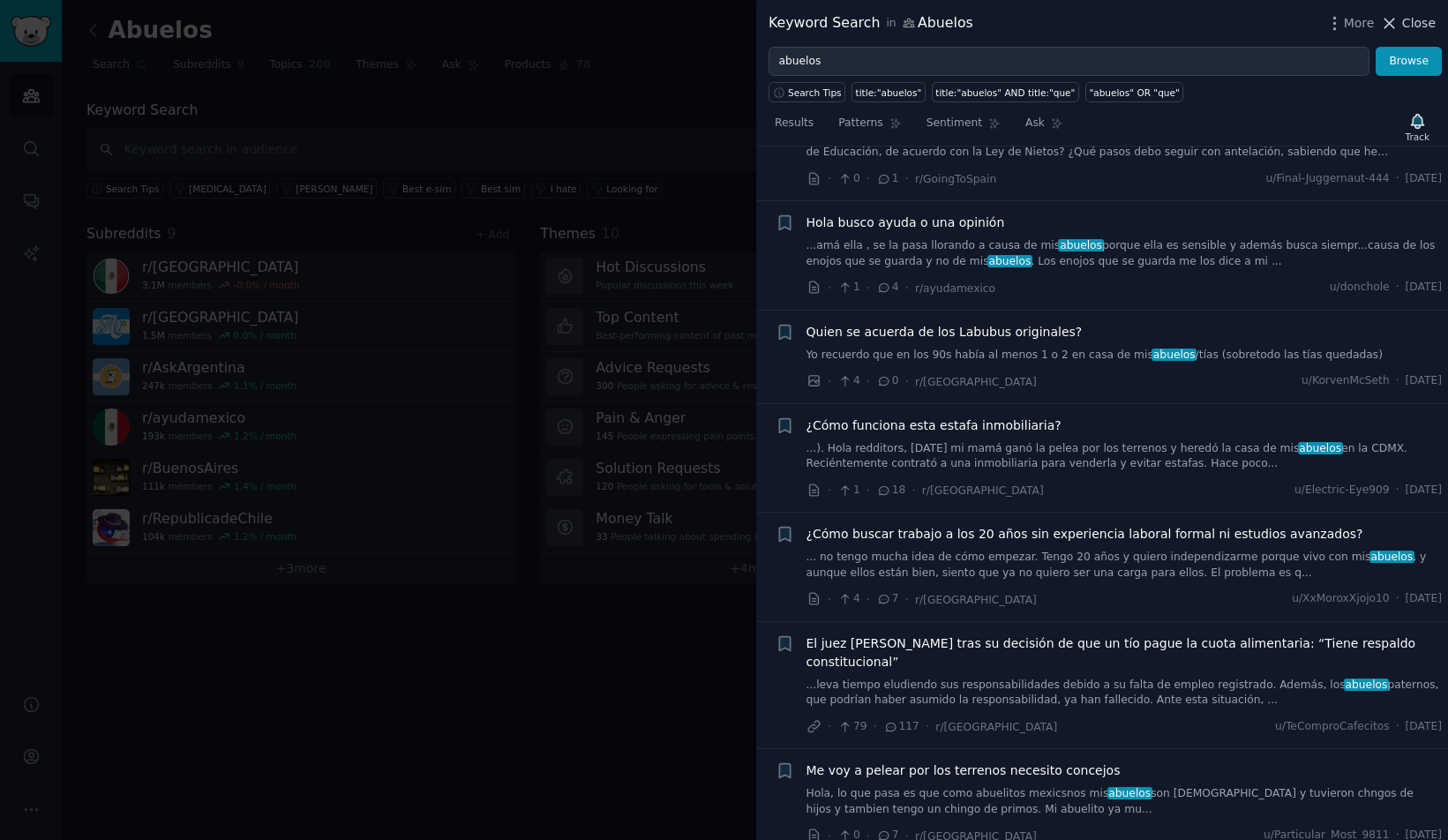
click at [1410, 19] on span "Close" at bounding box center [1418, 23] width 33 height 18
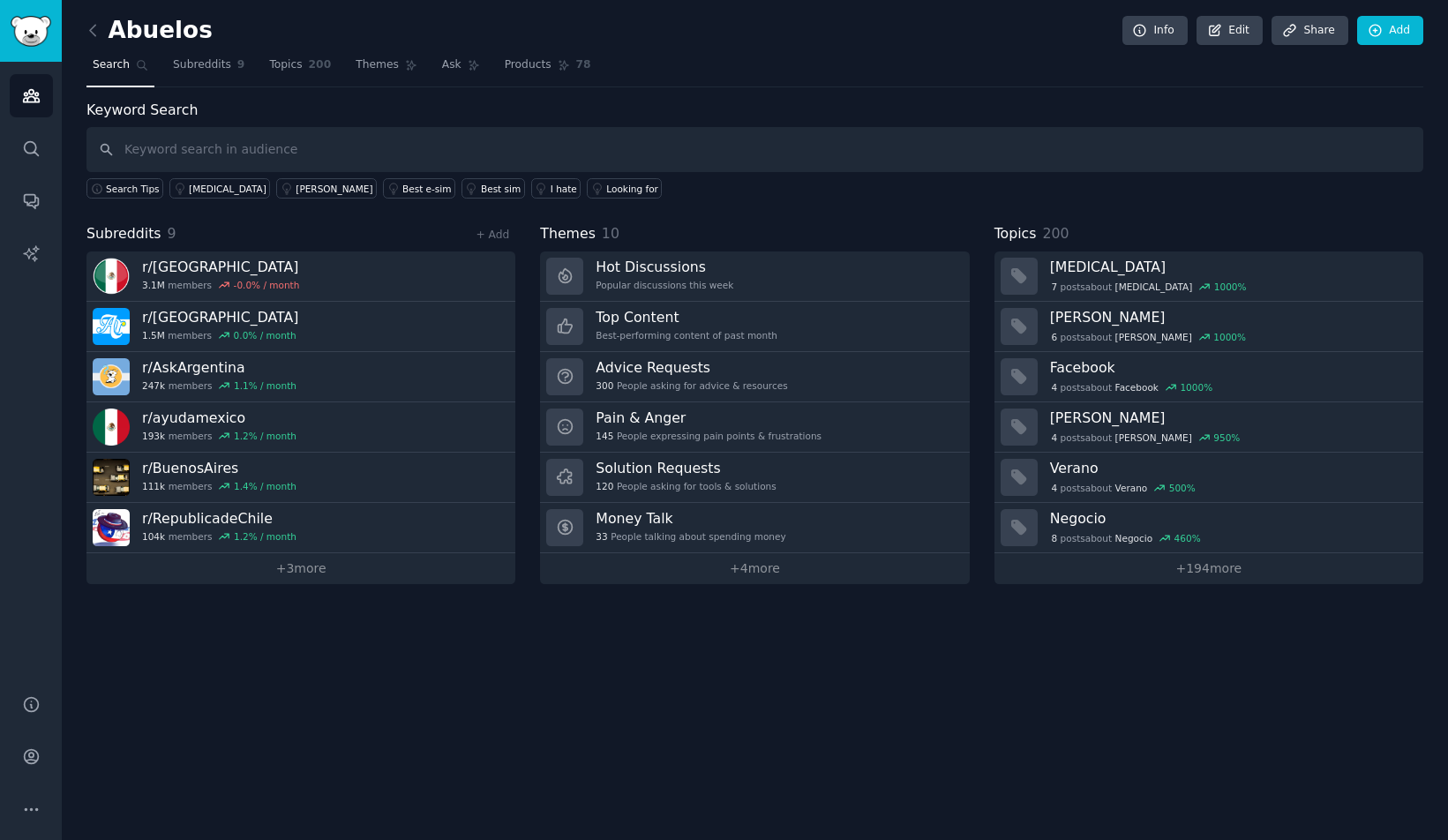
click at [27, 29] on img "Sidebar" at bounding box center [31, 32] width 40 height 31
